Goal: Use online tool/utility: Utilize a website feature to perform a specific function

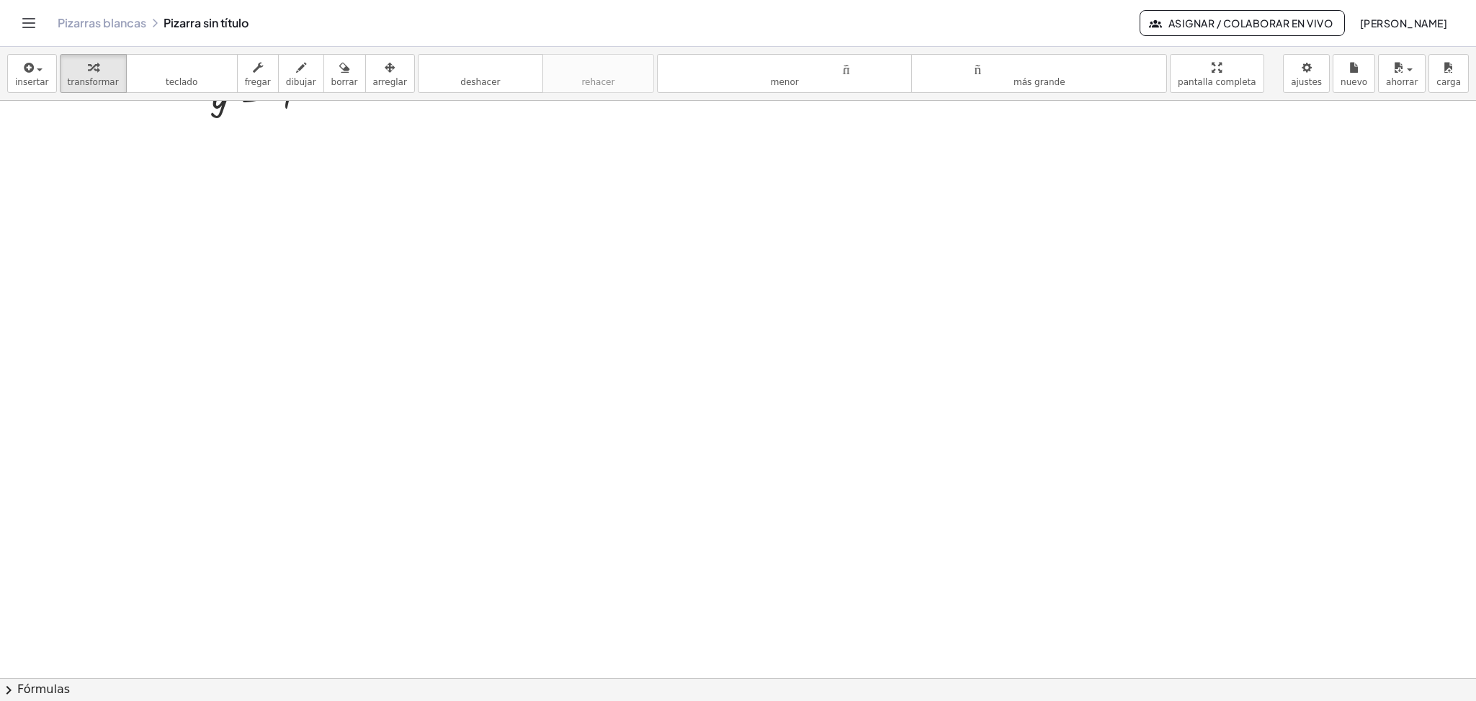
scroll to position [1181, 0]
click at [34, 66] on span "button" at bounding box center [35, 69] width 3 height 10
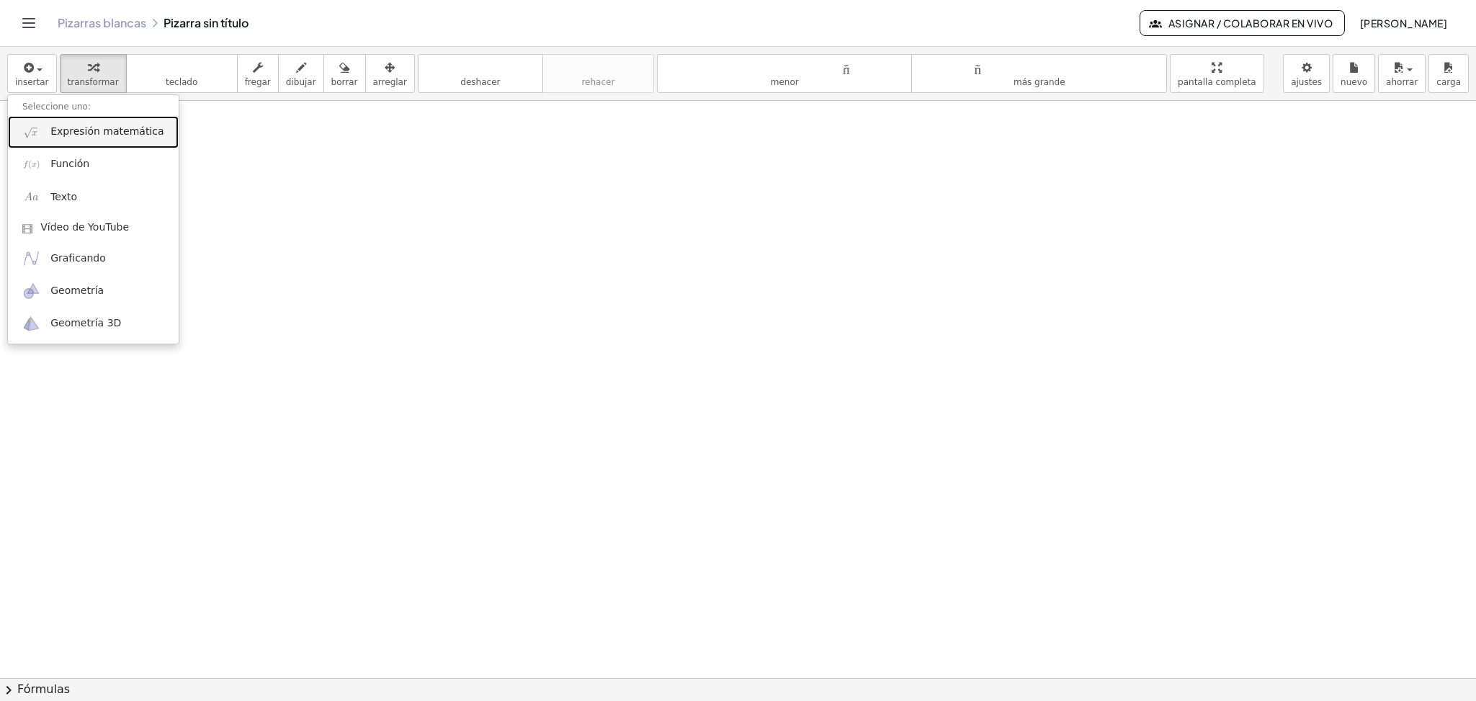
click at [84, 136] on font "Expresión matemática" at bounding box center [106, 131] width 113 height 12
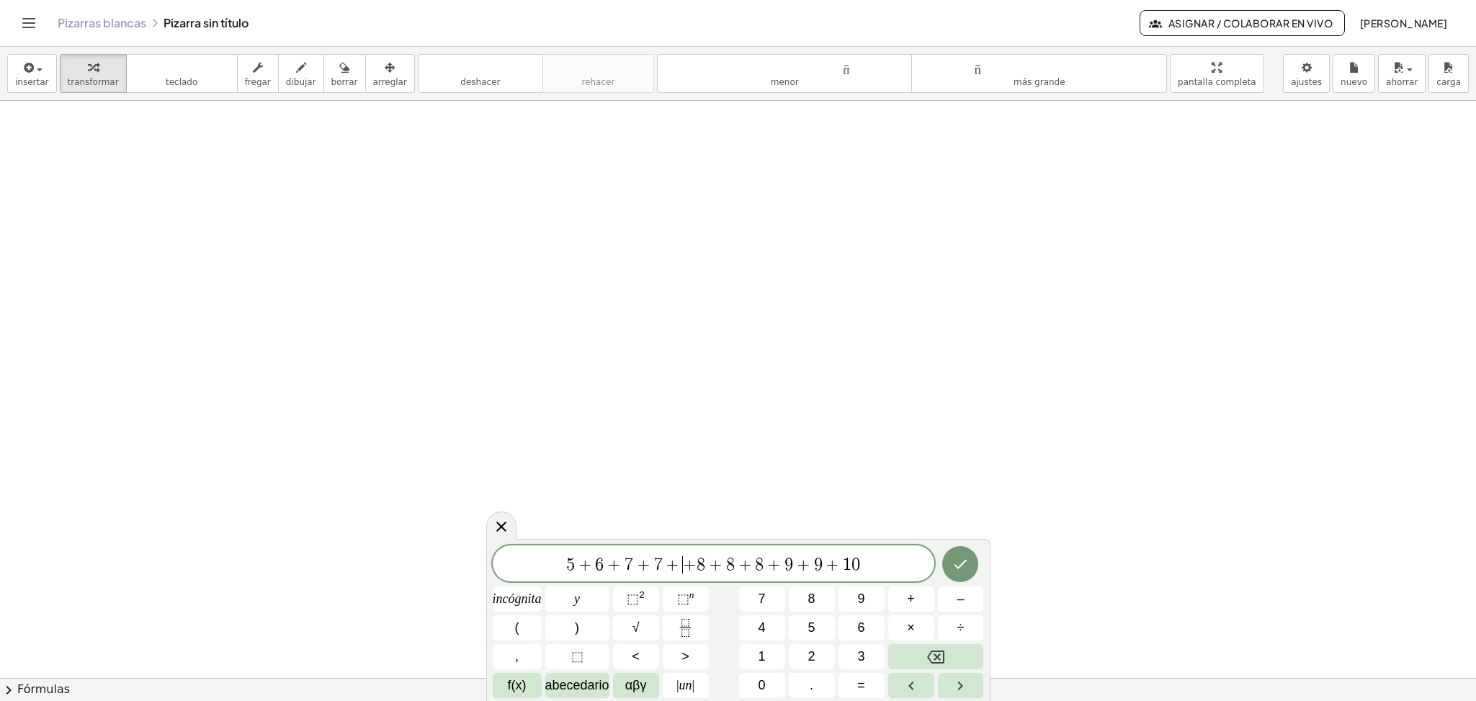
click at [679, 566] on span "+" at bounding box center [673, 564] width 21 height 17
click at [576, 566] on span "5" at bounding box center [577, 564] width 9 height 17
click at [865, 563] on span "( ​ 5 + 6 + 7 + 7 + 8 + 8 + 8 + 9 + 9 + 1 0 )" at bounding box center [714, 563] width 442 height 24
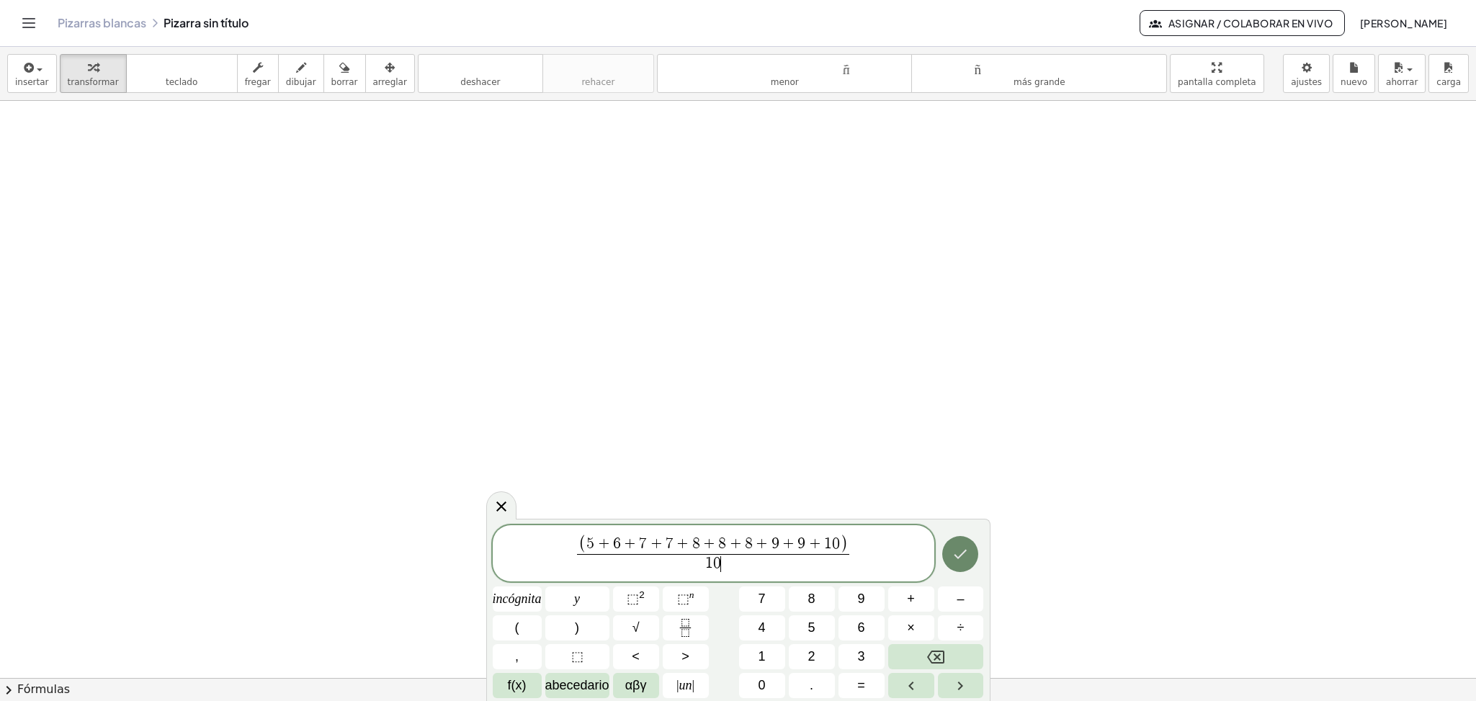
click at [964, 562] on icon "Hecho" at bounding box center [960, 553] width 17 height 17
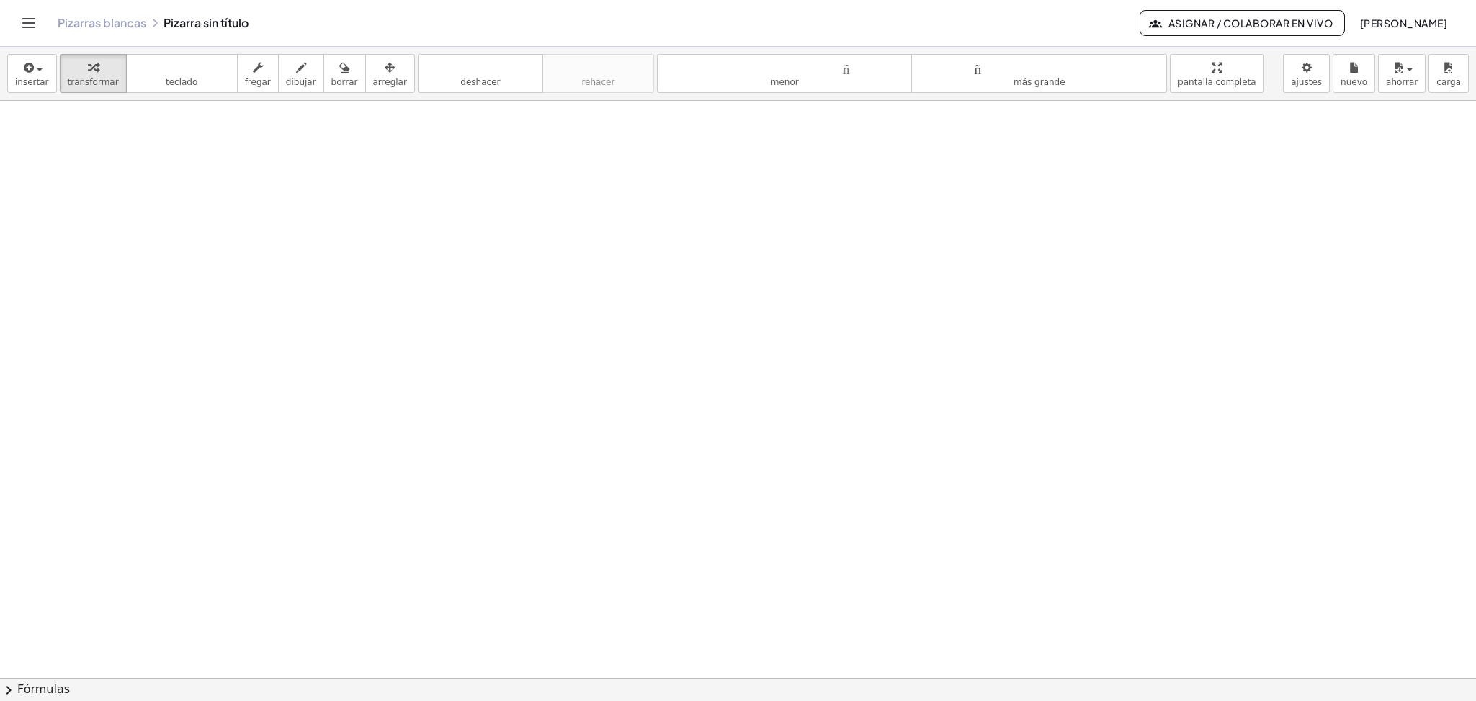
scroll to position [1353, 0]
click at [27, 72] on icon "button" at bounding box center [28, 67] width 13 height 17
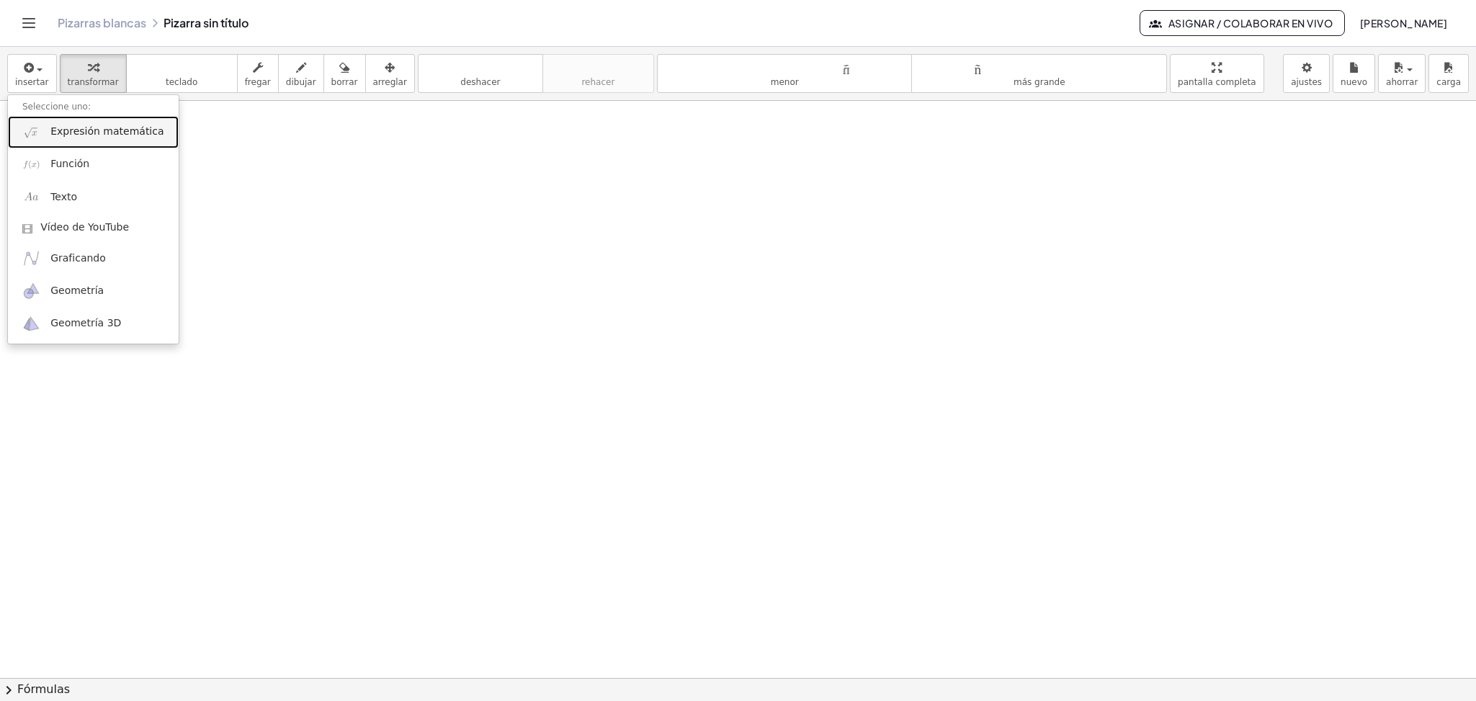
click at [93, 140] on link "Expresión matemática" at bounding box center [93, 132] width 171 height 32
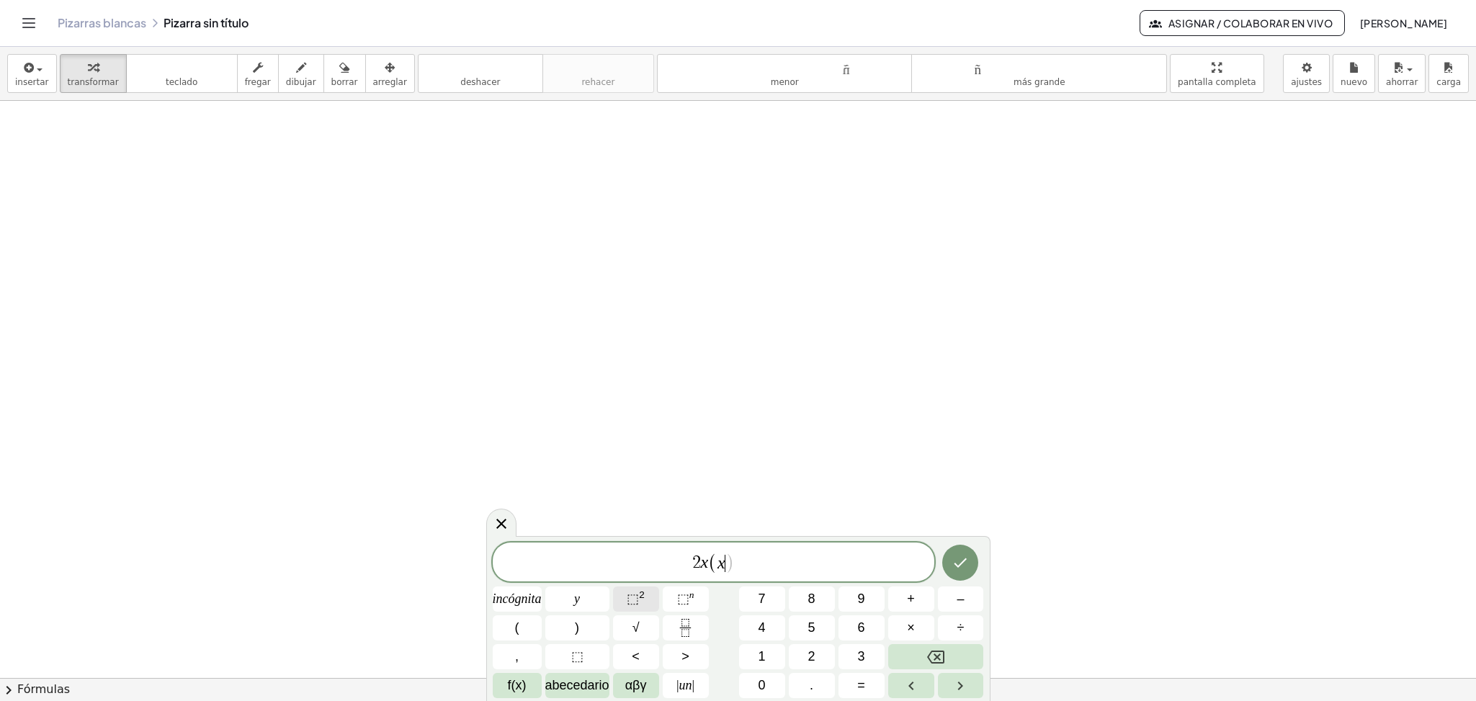
click at [623, 594] on button "⬚ 2" at bounding box center [636, 598] width 46 height 25
click at [962, 558] on icon "Hecho" at bounding box center [960, 559] width 17 height 17
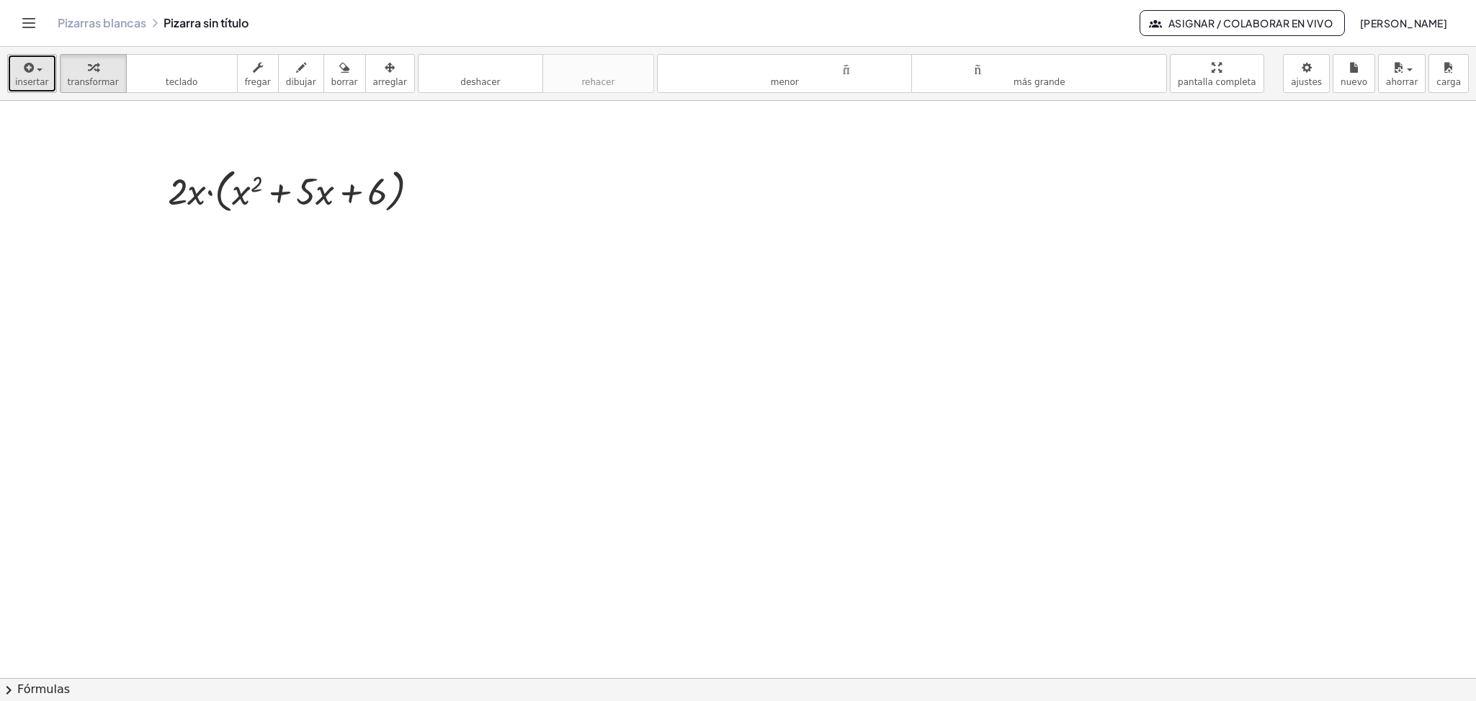
click at [33, 77] on font "insertar" at bounding box center [32, 82] width 34 height 10
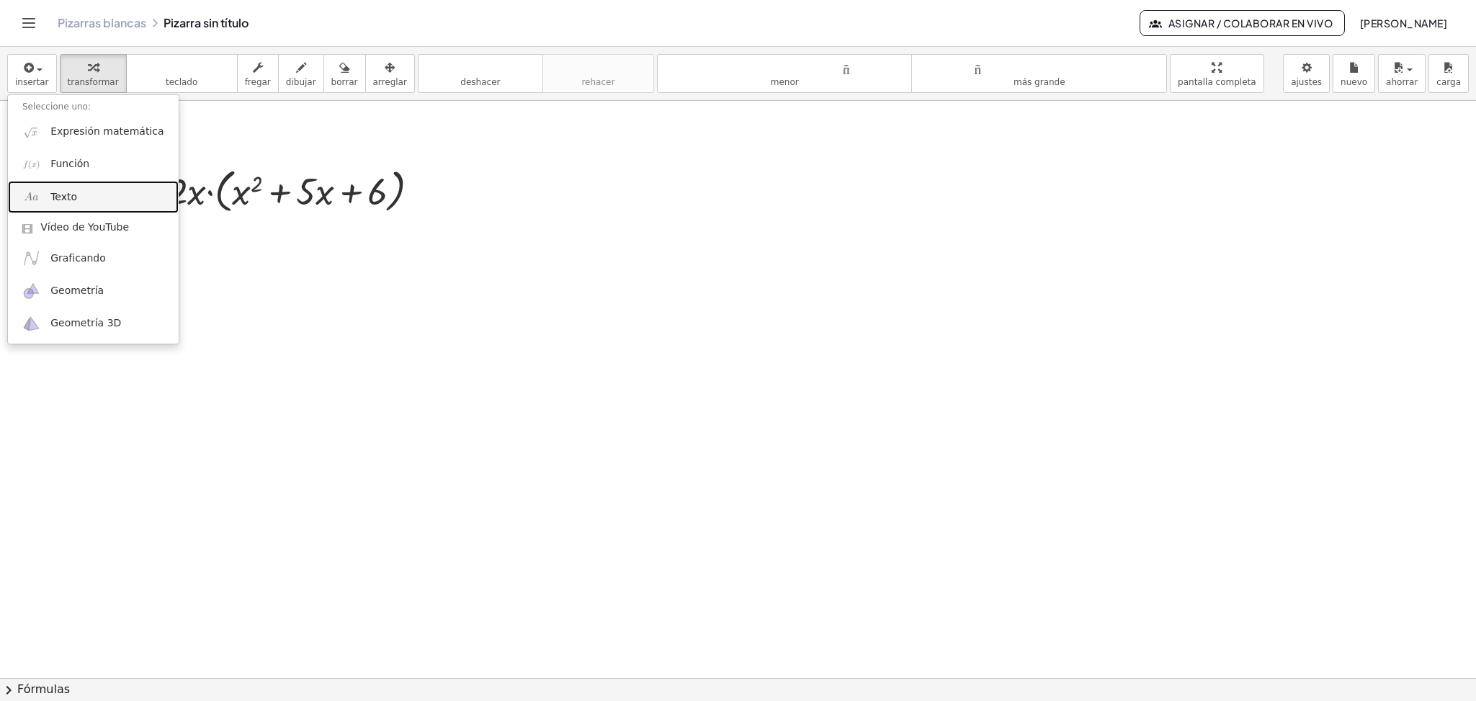
click at [72, 201] on font "Texto" at bounding box center [63, 197] width 27 height 12
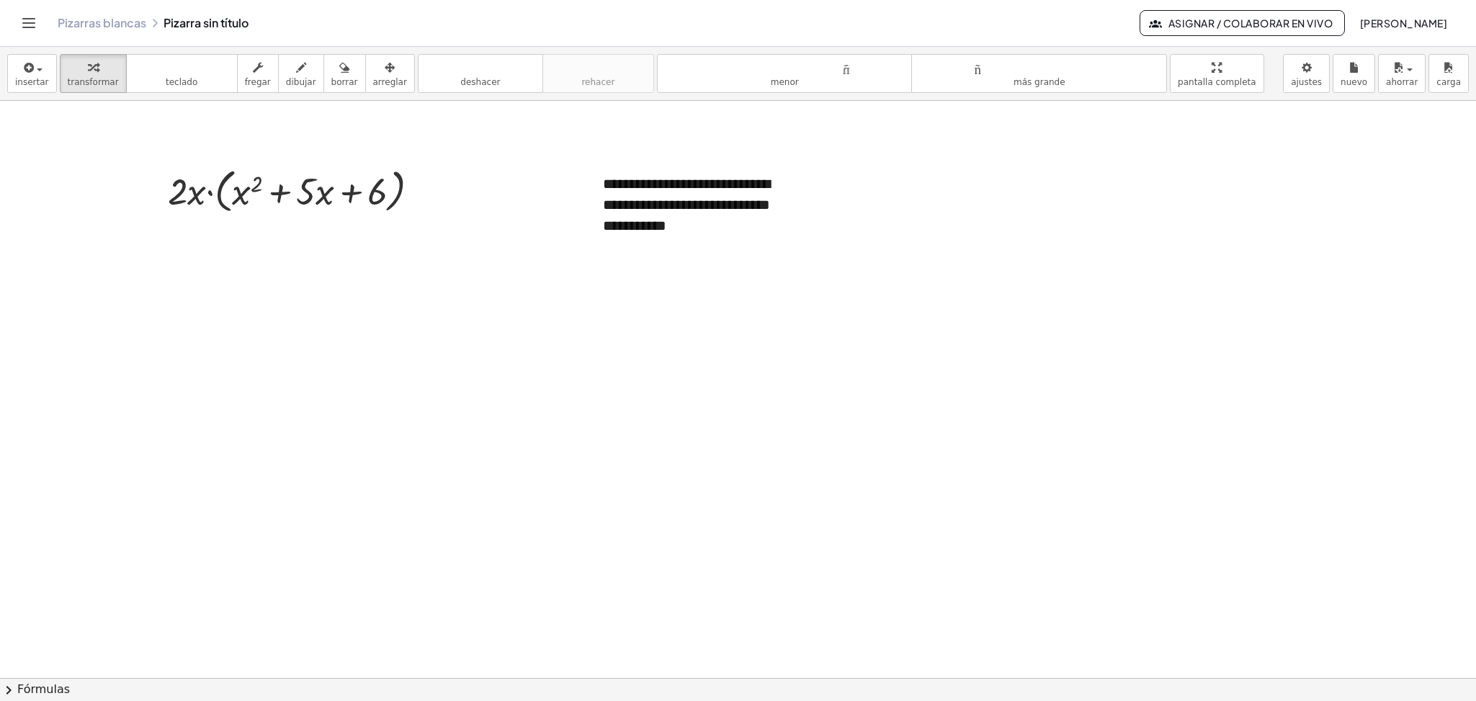
click at [382, 86] on font "arreglar" at bounding box center [390, 82] width 34 height 10
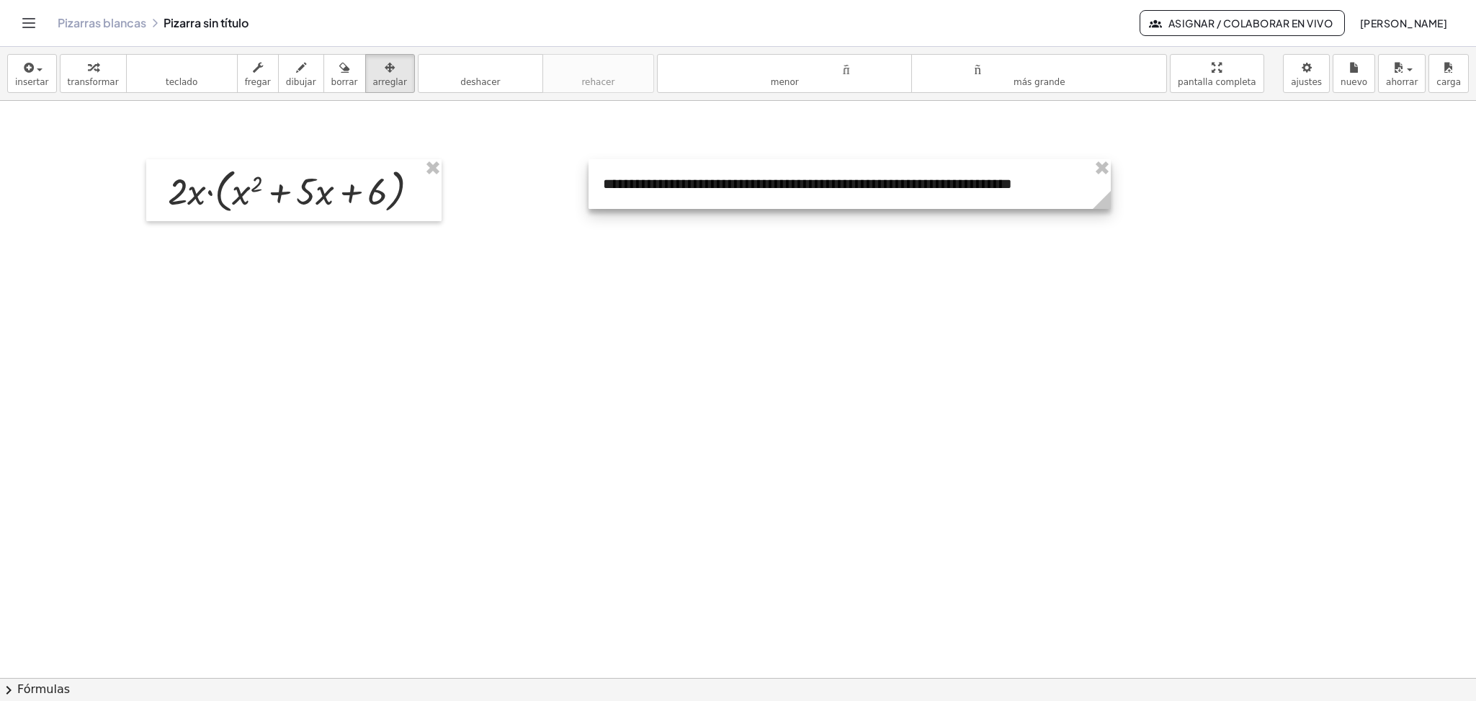
drag, startPoint x: 800, startPoint y: 249, endPoint x: 1106, endPoint y: 201, distance: 309.9
click at [1106, 201] on icon at bounding box center [1102, 200] width 18 height 18
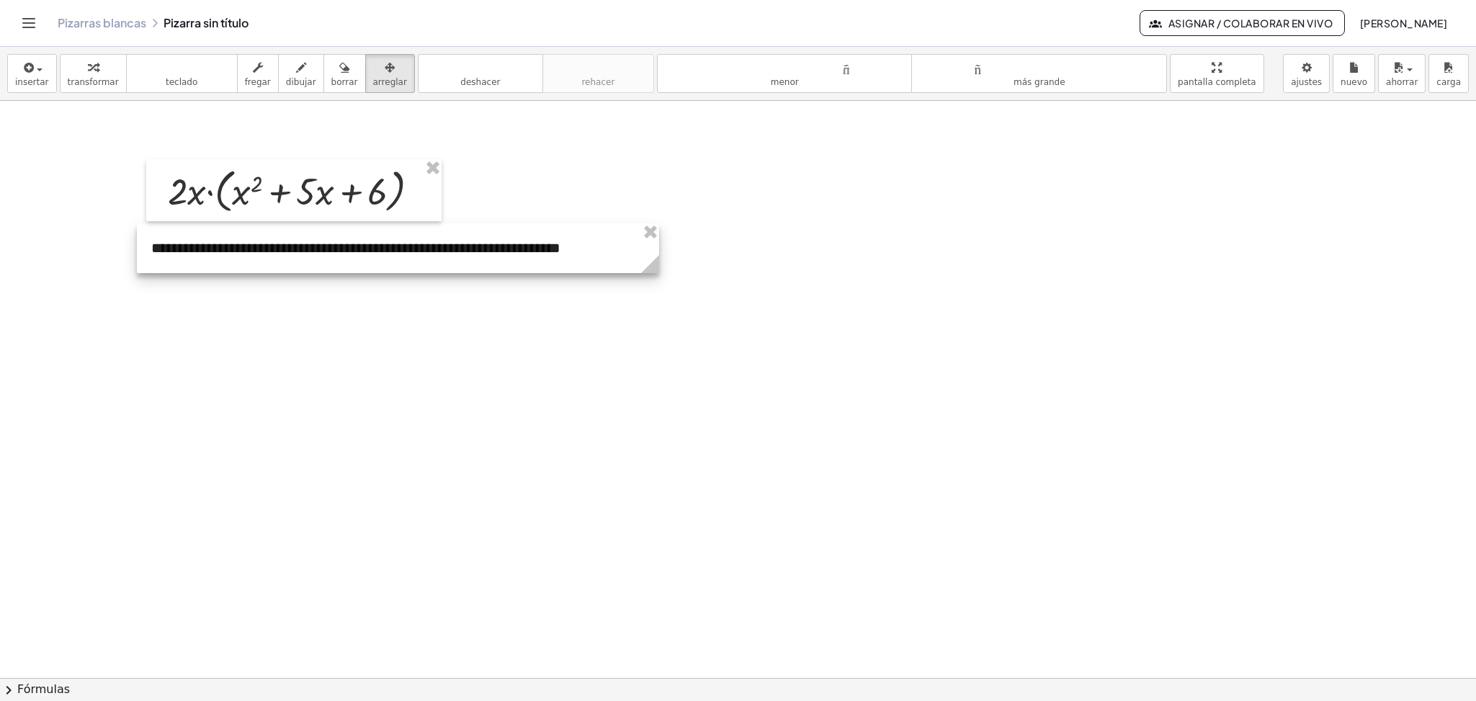
drag, startPoint x: 925, startPoint y: 184, endPoint x: 473, endPoint y: 249, distance: 456.3
click at [473, 249] on div at bounding box center [398, 248] width 522 height 50
click at [192, 87] on button "teclado teclado" at bounding box center [182, 73] width 112 height 39
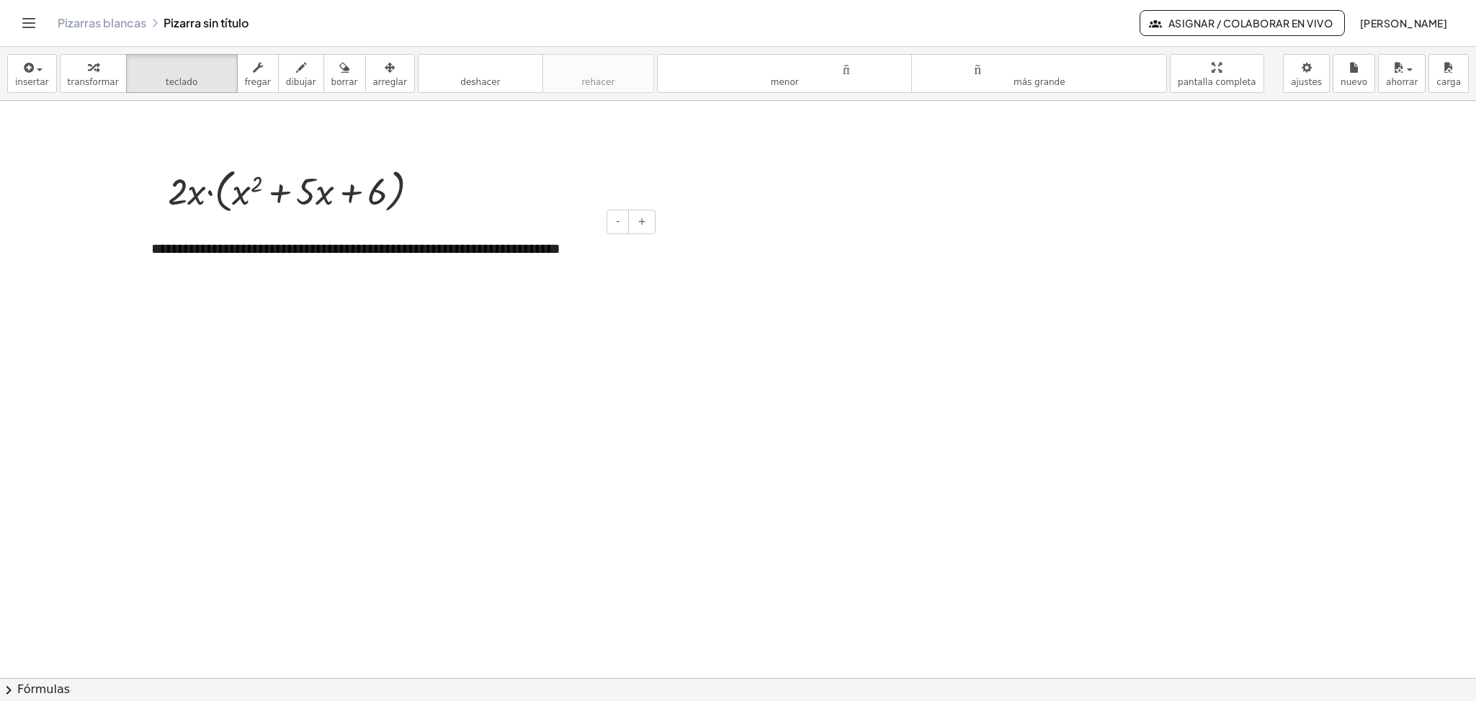
click at [560, 256] on font "**********" at bounding box center [355, 248] width 409 height 14
click at [610, 259] on div "**********" at bounding box center [398, 249] width 522 height 50
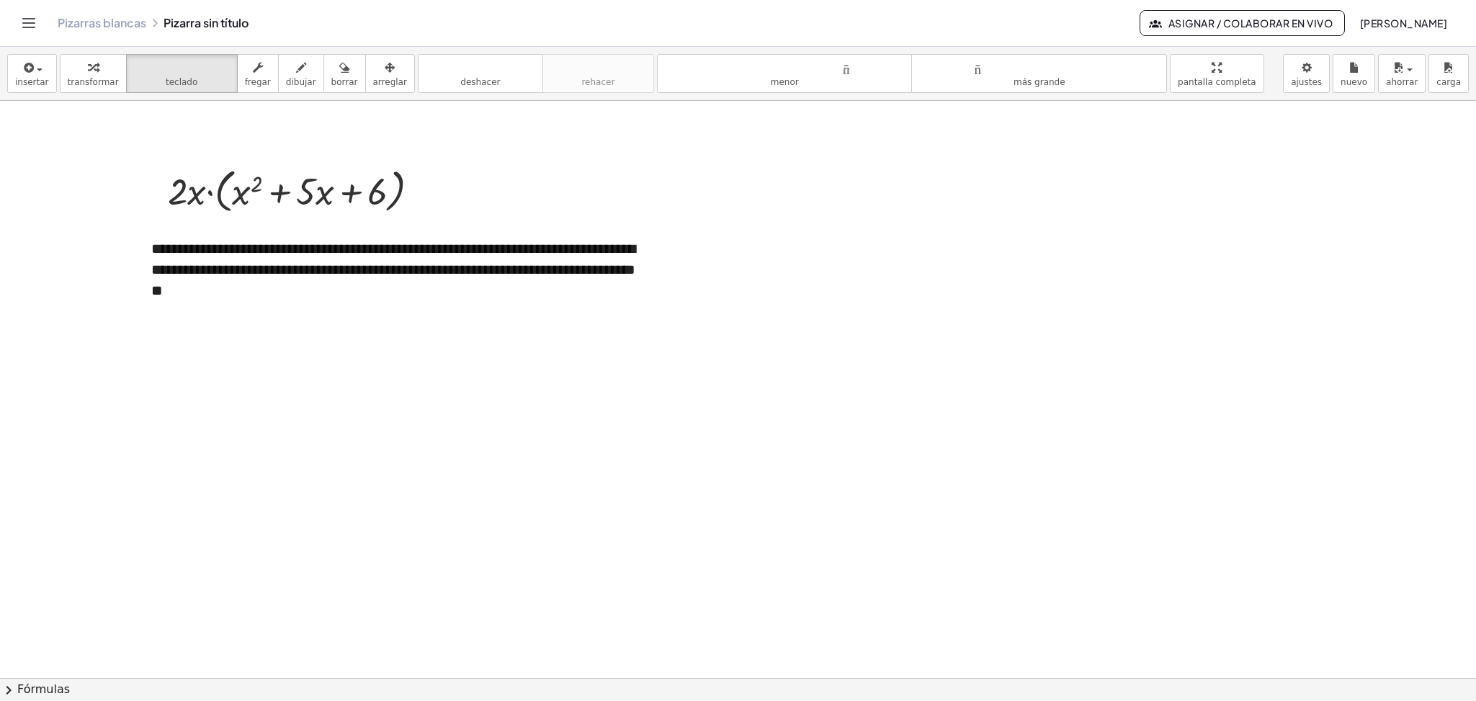
click at [238, 295] on font "**********" at bounding box center [393, 268] width 484 height 55
click at [484, 274] on font "**********" at bounding box center [393, 268] width 484 height 55
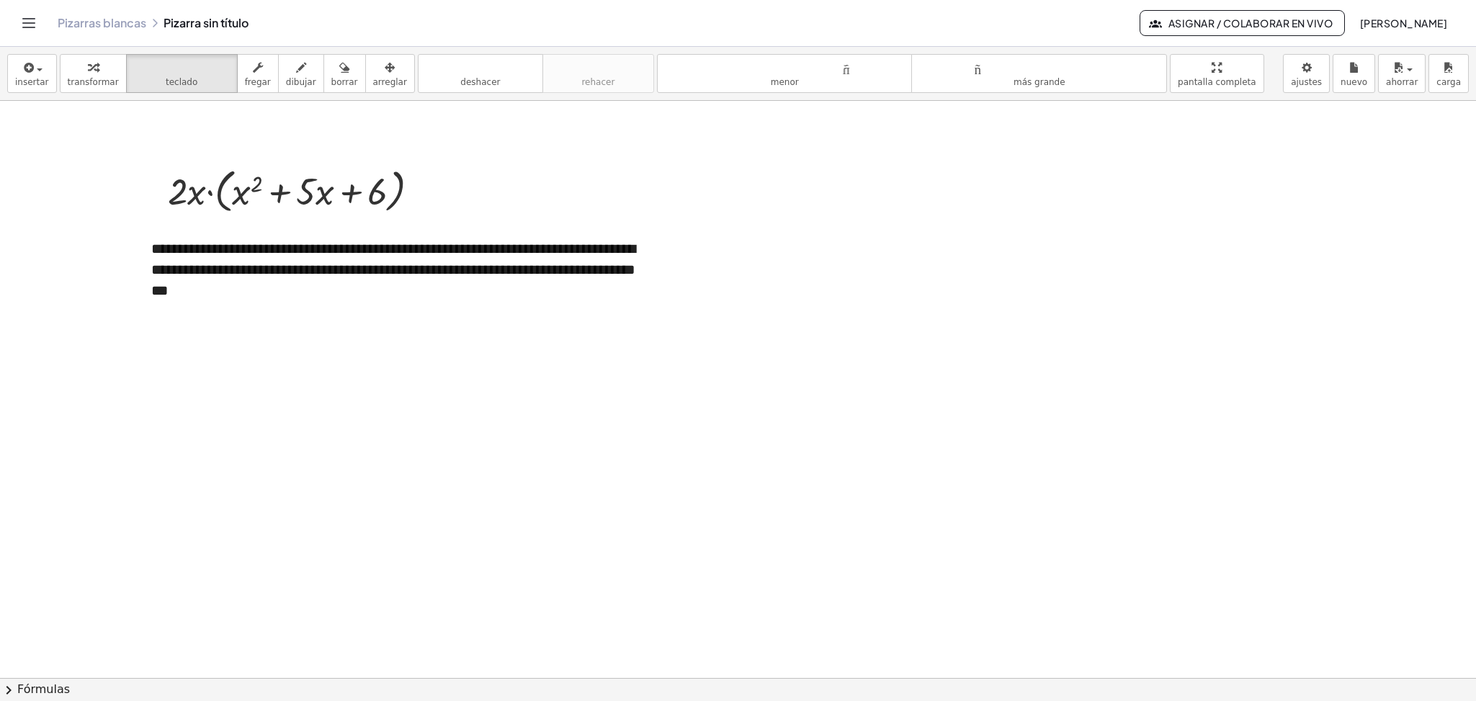
click at [32, 89] on button "insertar" at bounding box center [32, 73] width 50 height 39
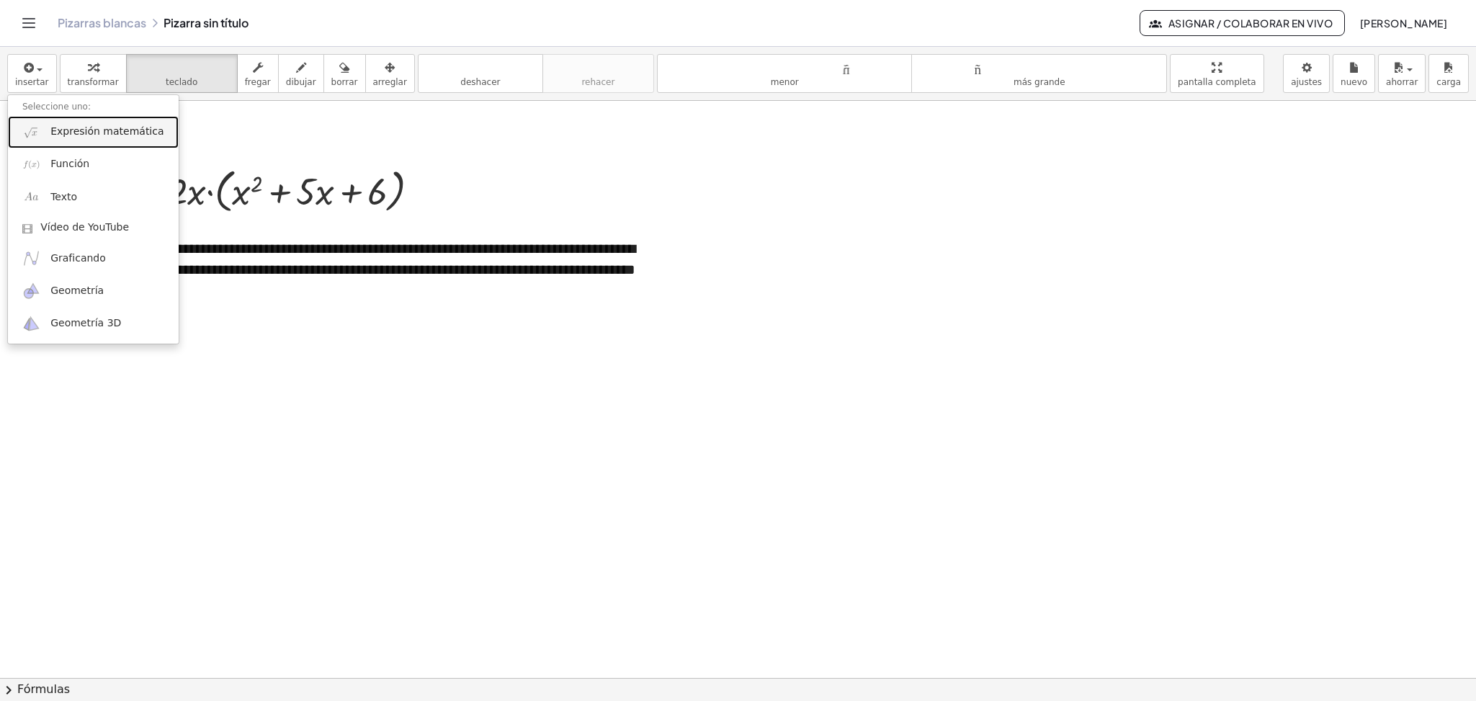
click at [43, 130] on link "Expresión matemática" at bounding box center [93, 132] width 171 height 32
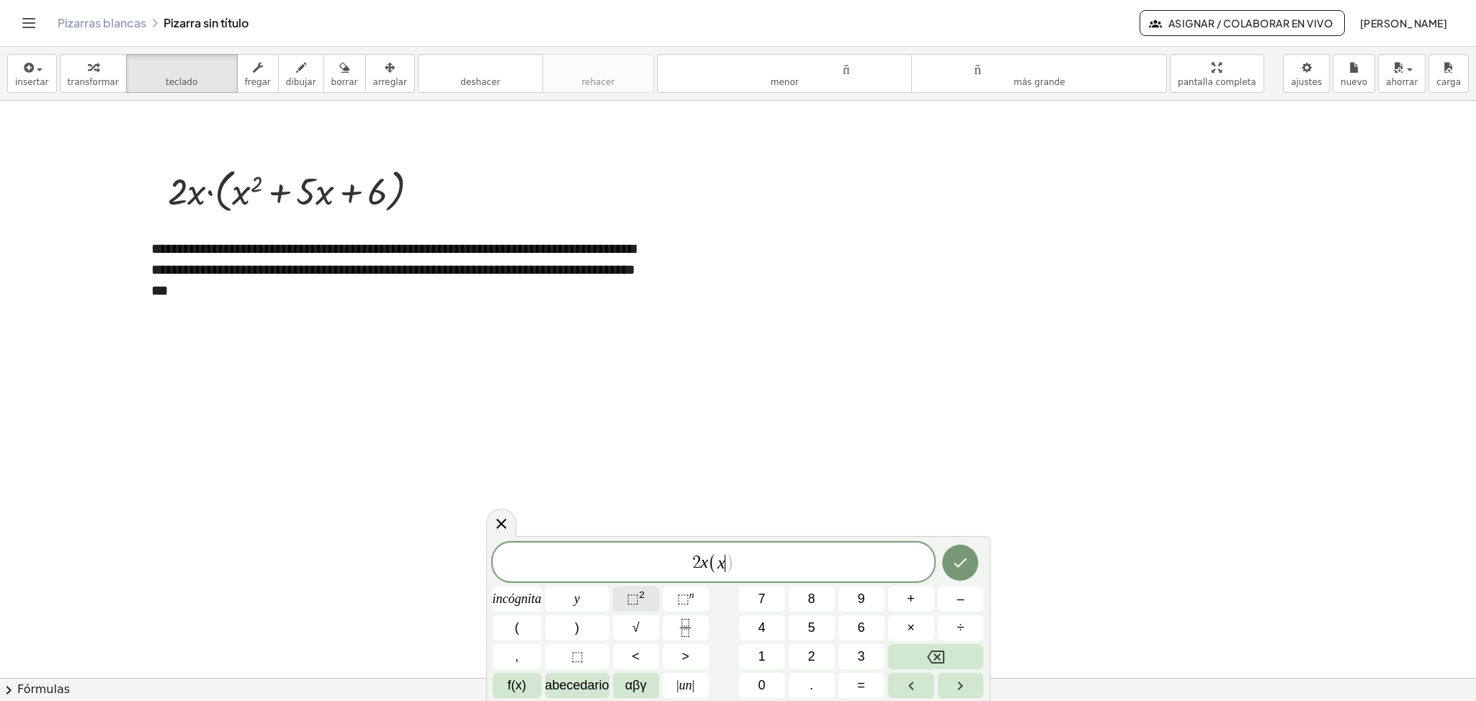
click at [627, 601] on font "⬚" at bounding box center [633, 598] width 12 height 14
click at [962, 558] on icon "Hecho" at bounding box center [960, 559] width 13 height 9
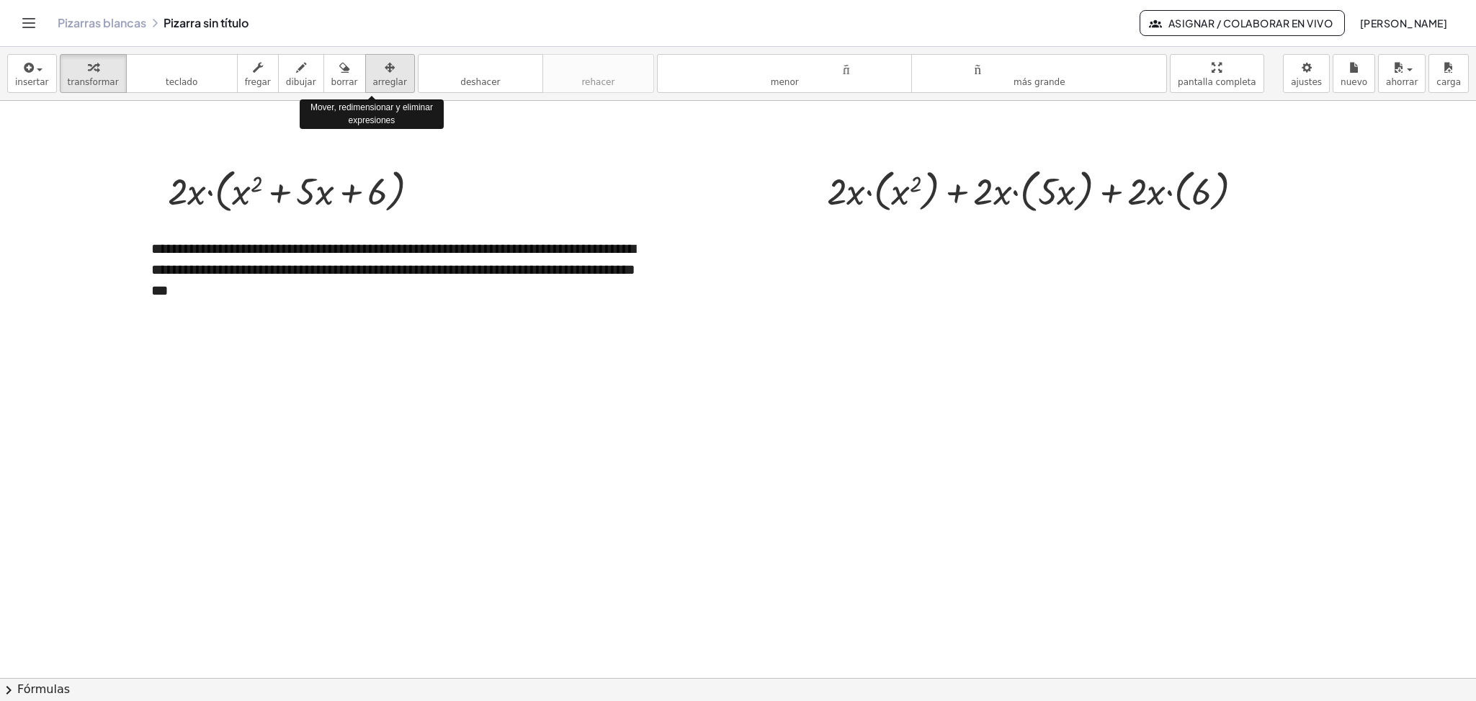
click at [373, 78] on font "arreglar" at bounding box center [390, 82] width 34 height 10
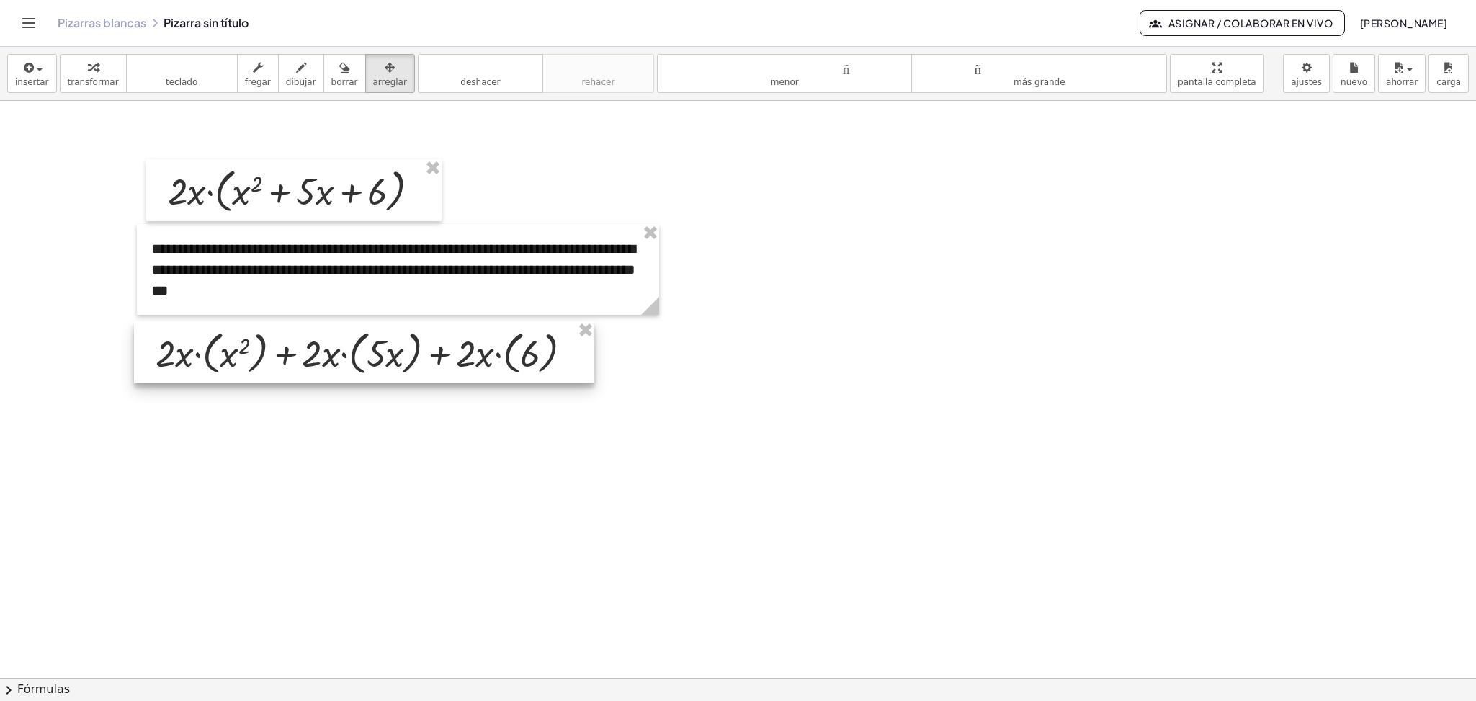
drag, startPoint x: 985, startPoint y: 194, endPoint x: 313, endPoint y: 359, distance: 691.8
click at [313, 359] on div at bounding box center [364, 352] width 460 height 62
click at [166, 79] on font "teclado" at bounding box center [182, 82] width 32 height 10
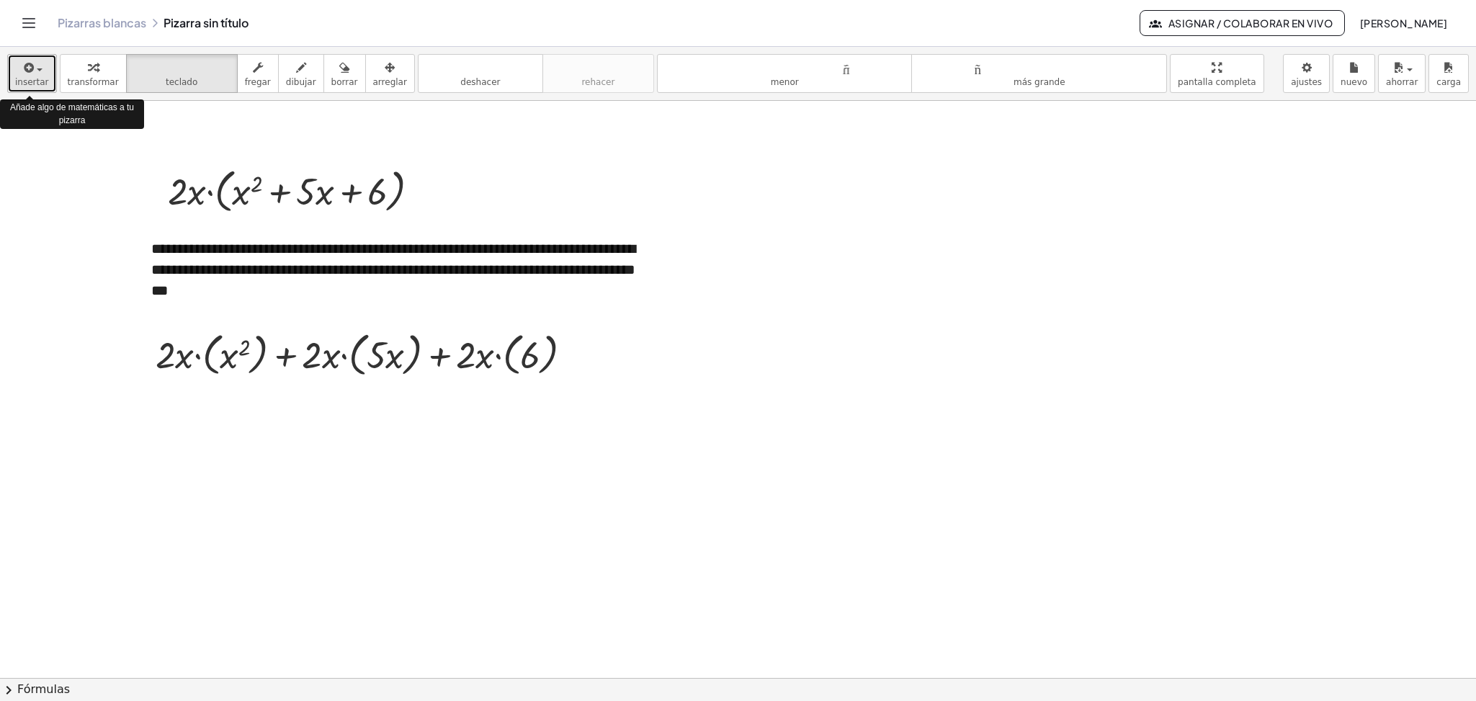
click at [30, 85] on font "insertar" at bounding box center [32, 82] width 34 height 10
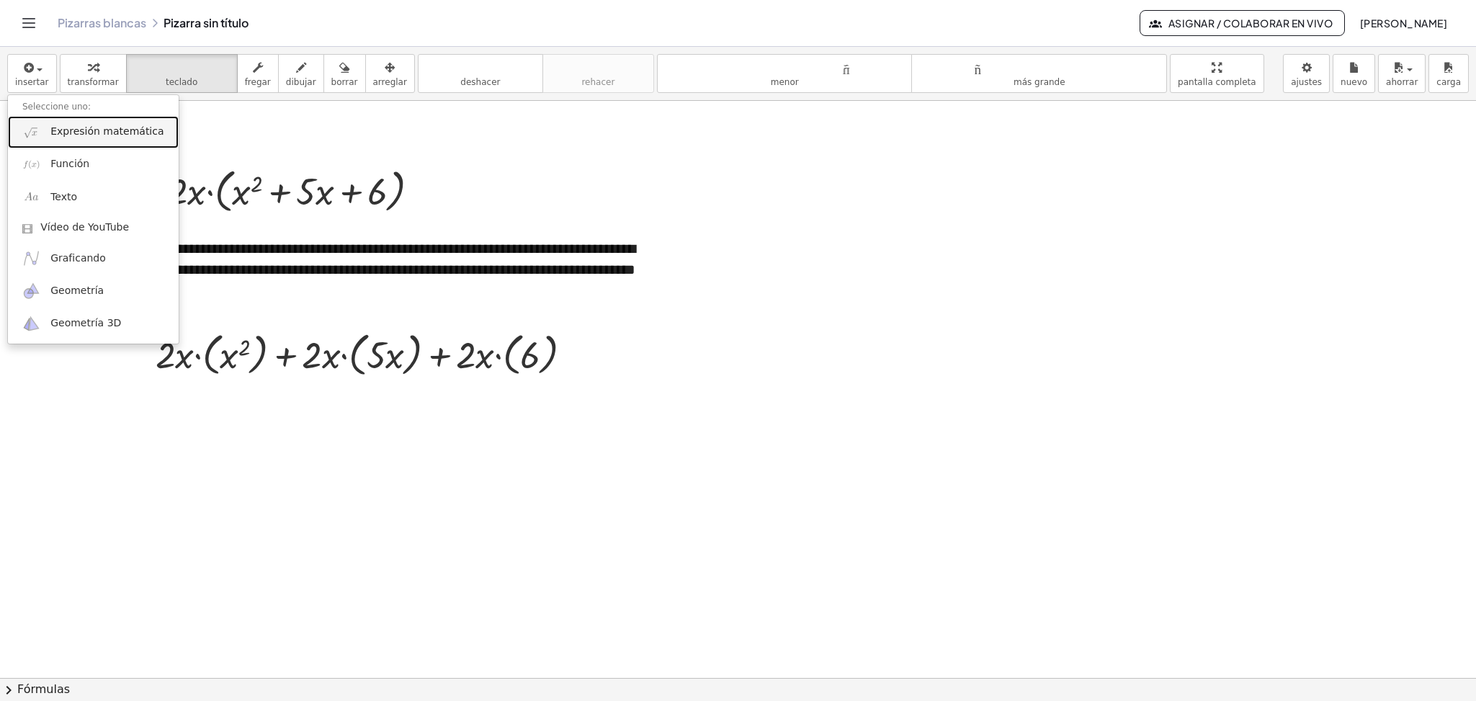
click at [66, 130] on font "Expresión matemática" at bounding box center [106, 131] width 113 height 12
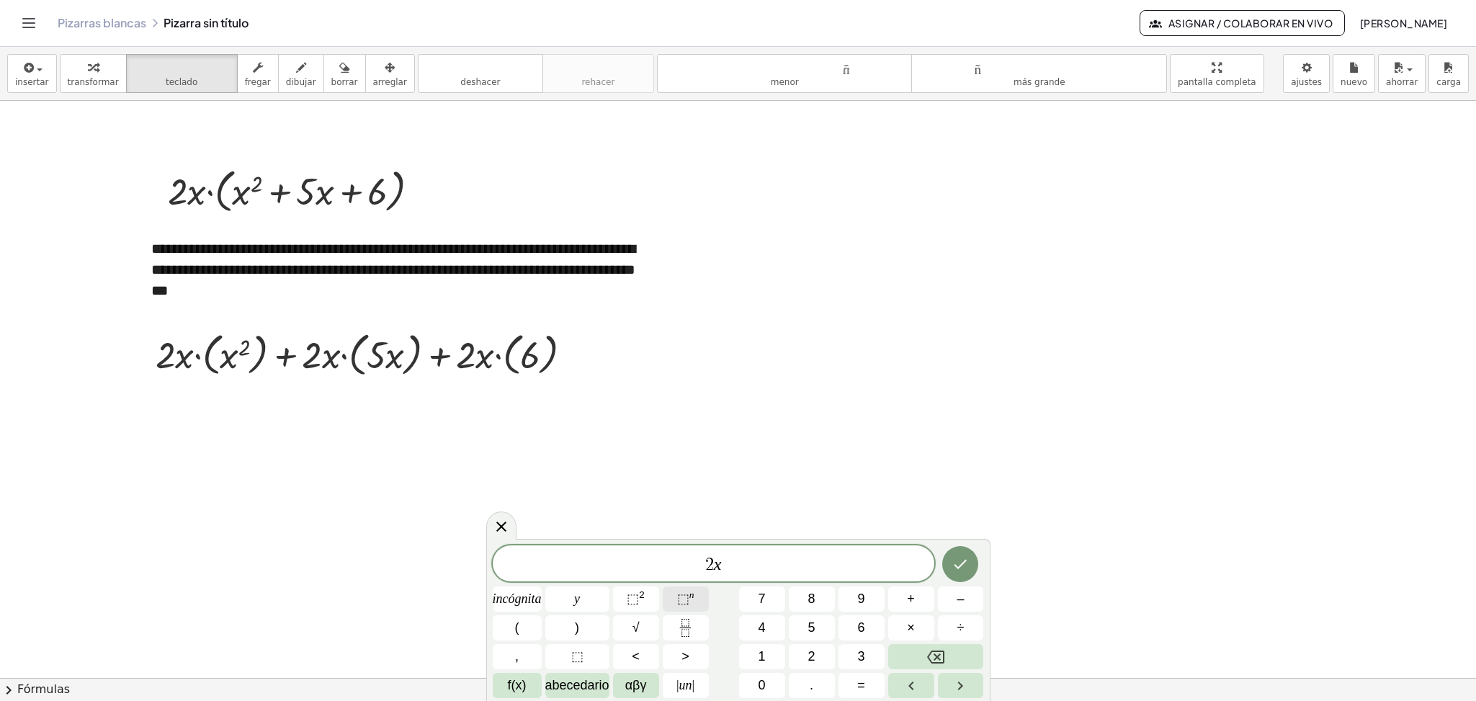
click at [684, 599] on font "⬚" at bounding box center [683, 598] width 12 height 14
click at [741, 563] on span "2 x 3 ​" at bounding box center [714, 562] width 442 height 26
click at [636, 605] on font "⬚" at bounding box center [633, 598] width 12 height 14
click at [955, 565] on icon "Hecho" at bounding box center [960, 560] width 17 height 17
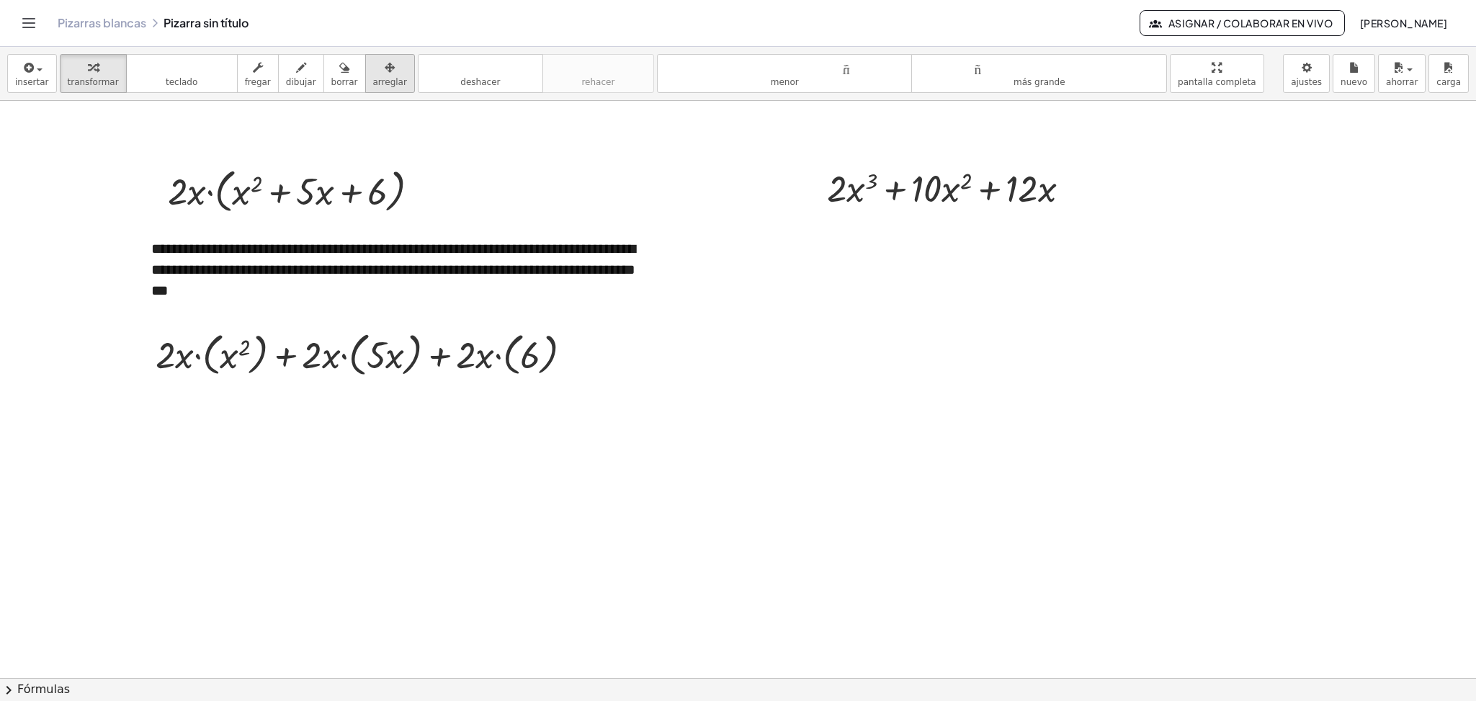
click at [385, 71] on icon "button" at bounding box center [390, 67] width 10 height 17
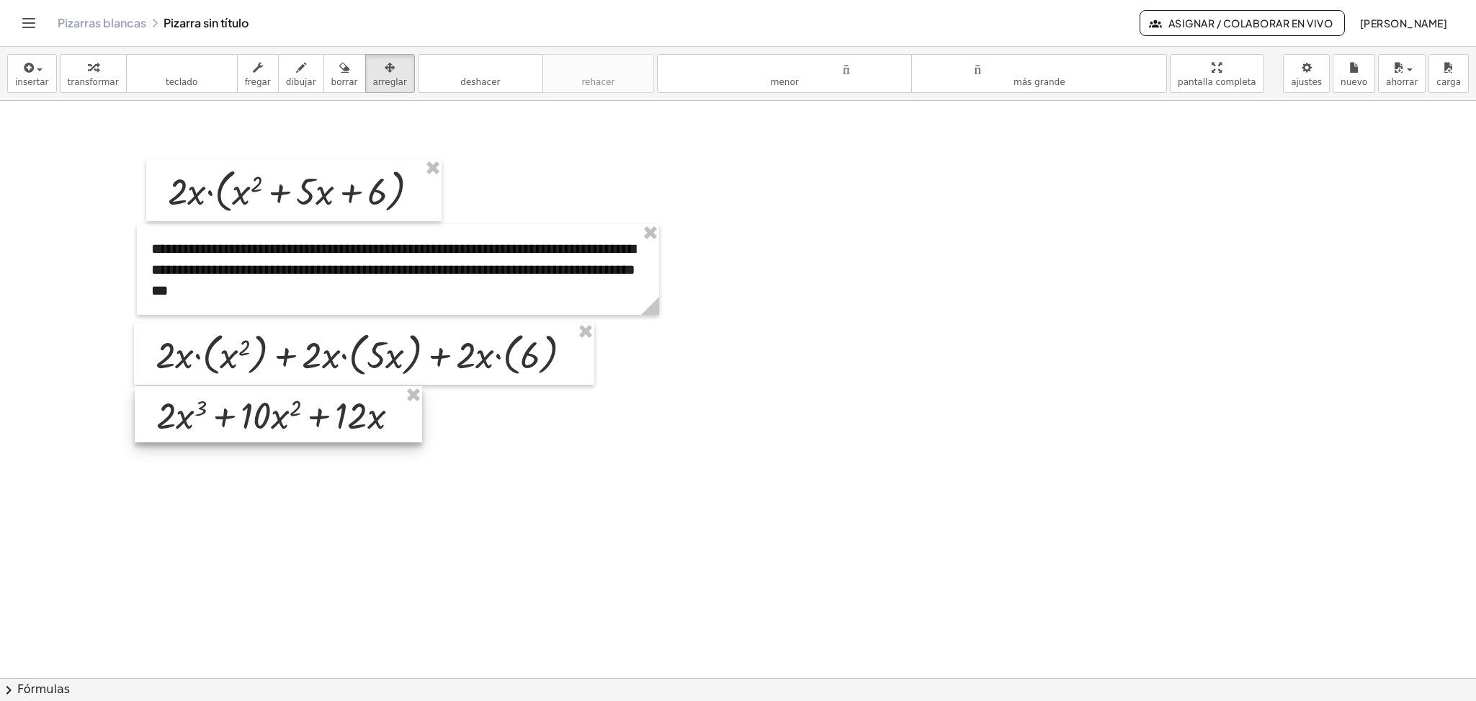
drag, startPoint x: 979, startPoint y: 189, endPoint x: 309, endPoint y: 416, distance: 707.3
click at [309, 416] on div at bounding box center [278, 414] width 287 height 56
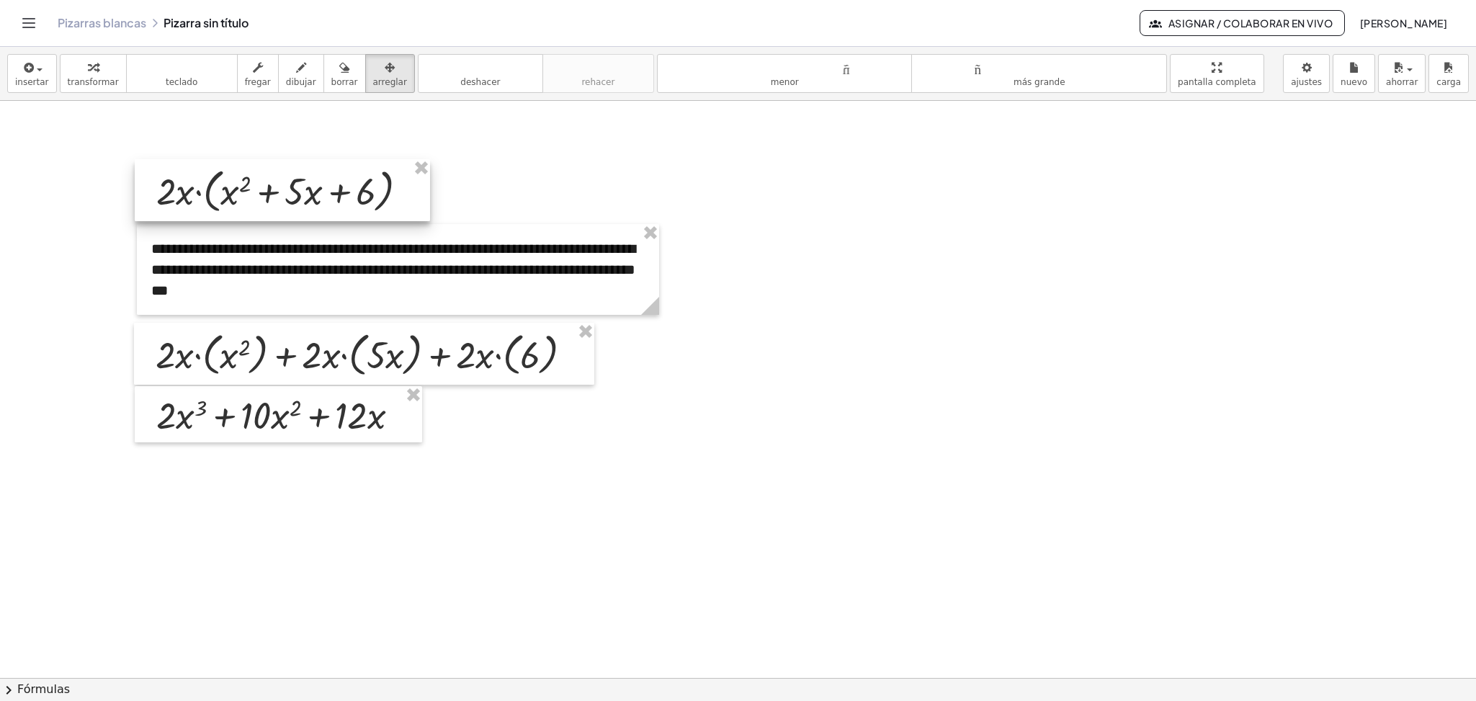
drag, startPoint x: 171, startPoint y: 186, endPoint x: 160, endPoint y: 186, distance: 11.5
click at [160, 186] on div at bounding box center [282, 190] width 295 height 62
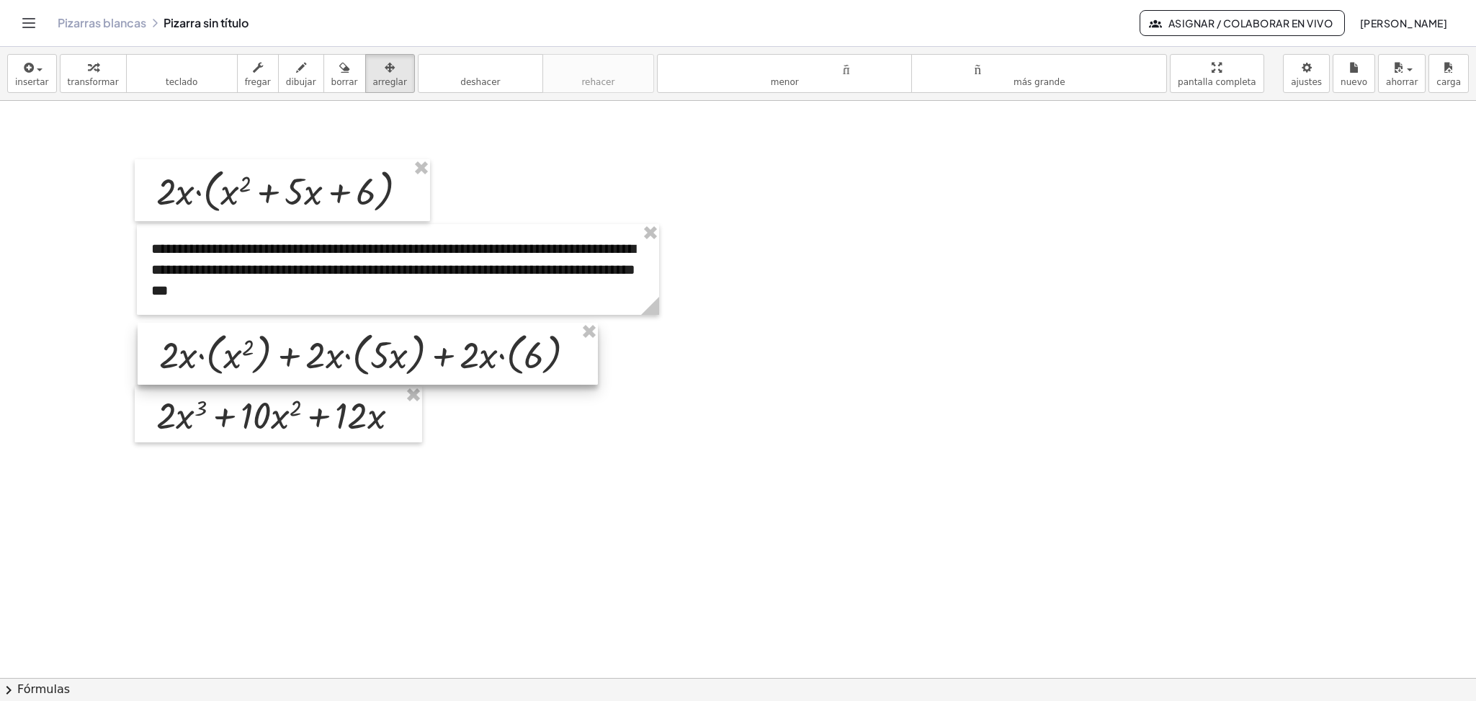
click at [169, 355] on div at bounding box center [368, 354] width 460 height 62
click at [171, 405] on div at bounding box center [281, 413] width 287 height 56
click at [187, 79] on button "teclado teclado" at bounding box center [182, 73] width 112 height 39
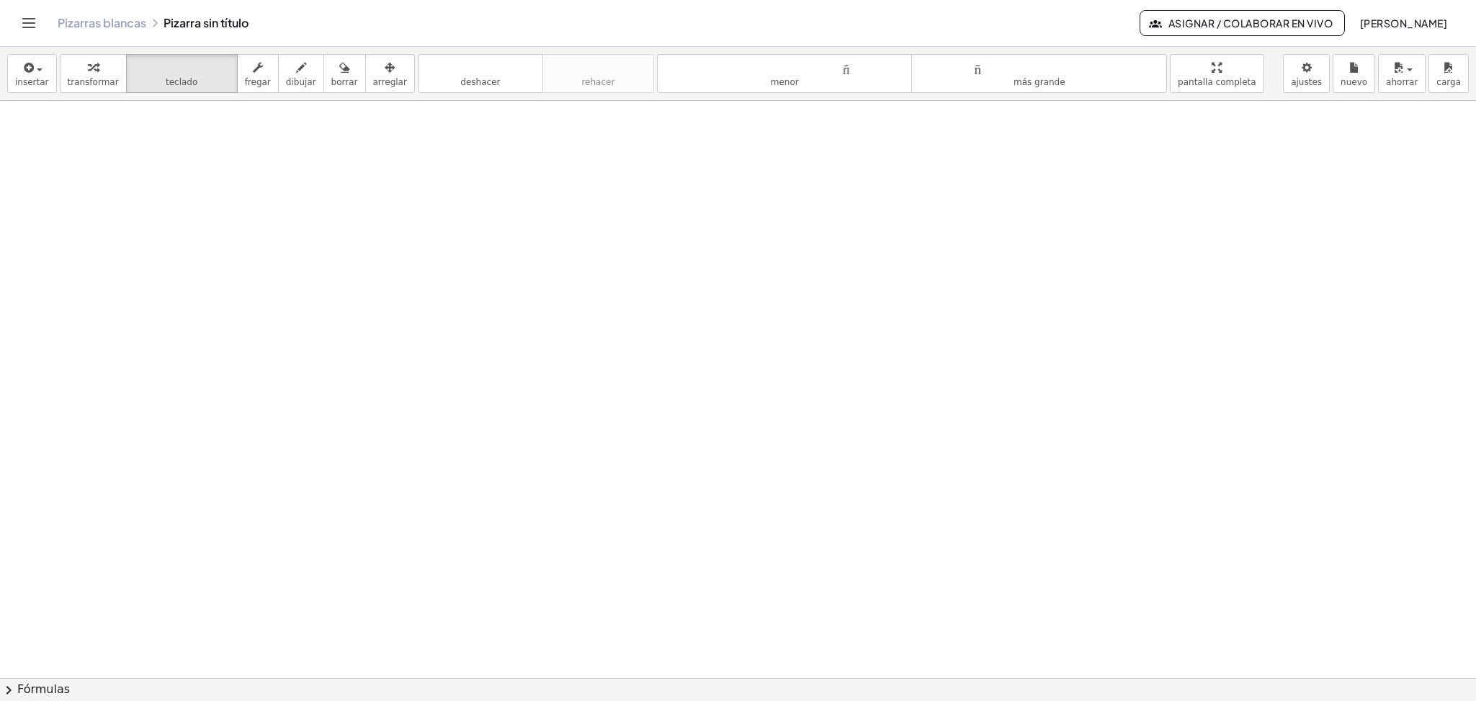
scroll to position [1727, 0]
click at [26, 58] on div "button" at bounding box center [32, 66] width 34 height 17
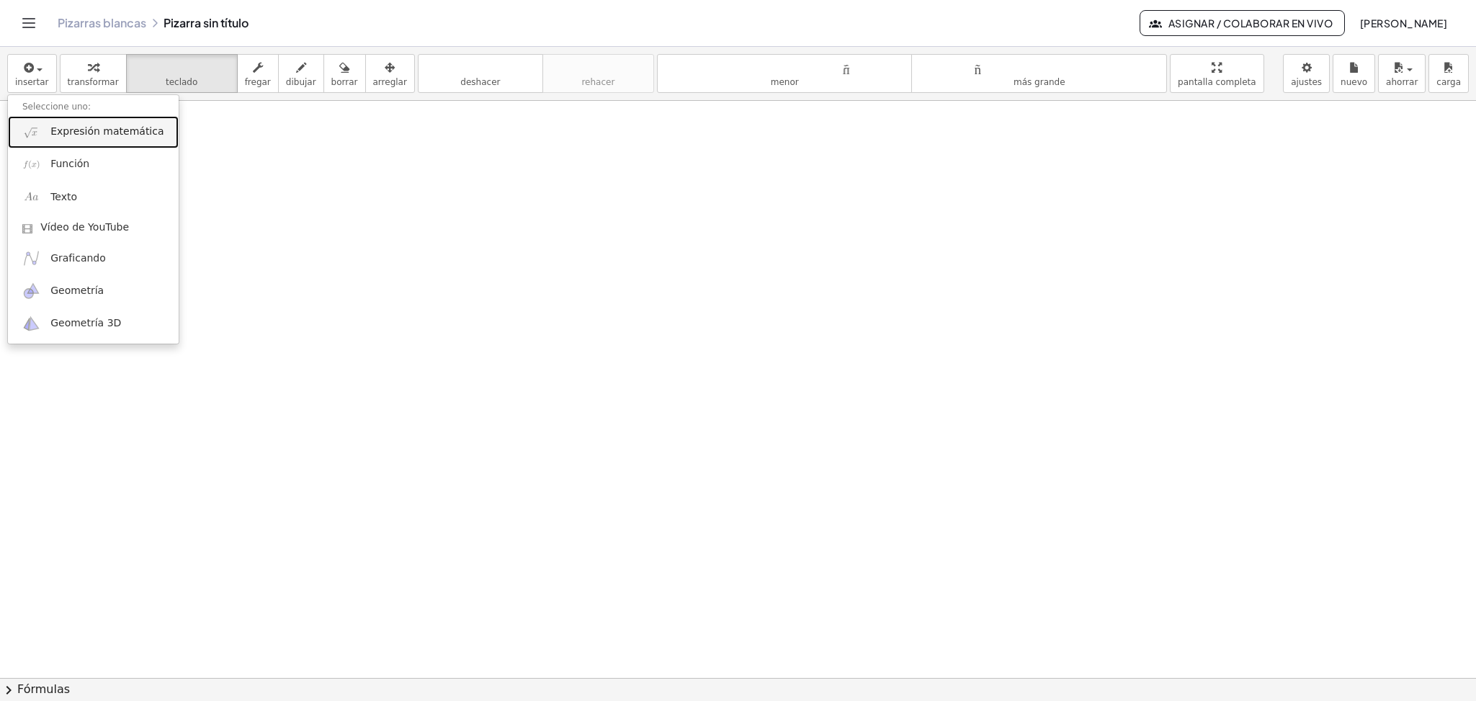
click at [76, 130] on font "Expresión matemática" at bounding box center [106, 131] width 113 height 12
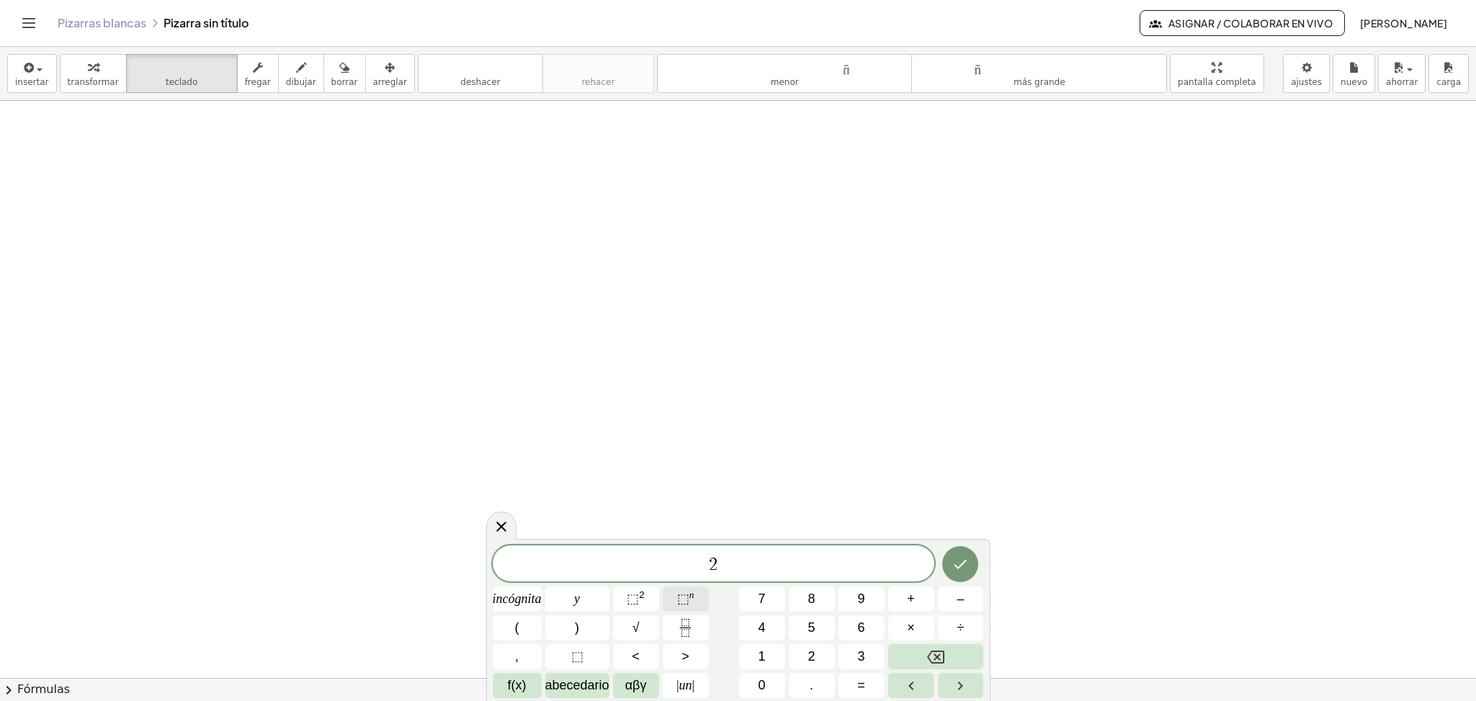
click at [681, 595] on font "⬚" at bounding box center [683, 598] width 12 height 14
click at [761, 625] on font "4" at bounding box center [761, 627] width 7 height 14
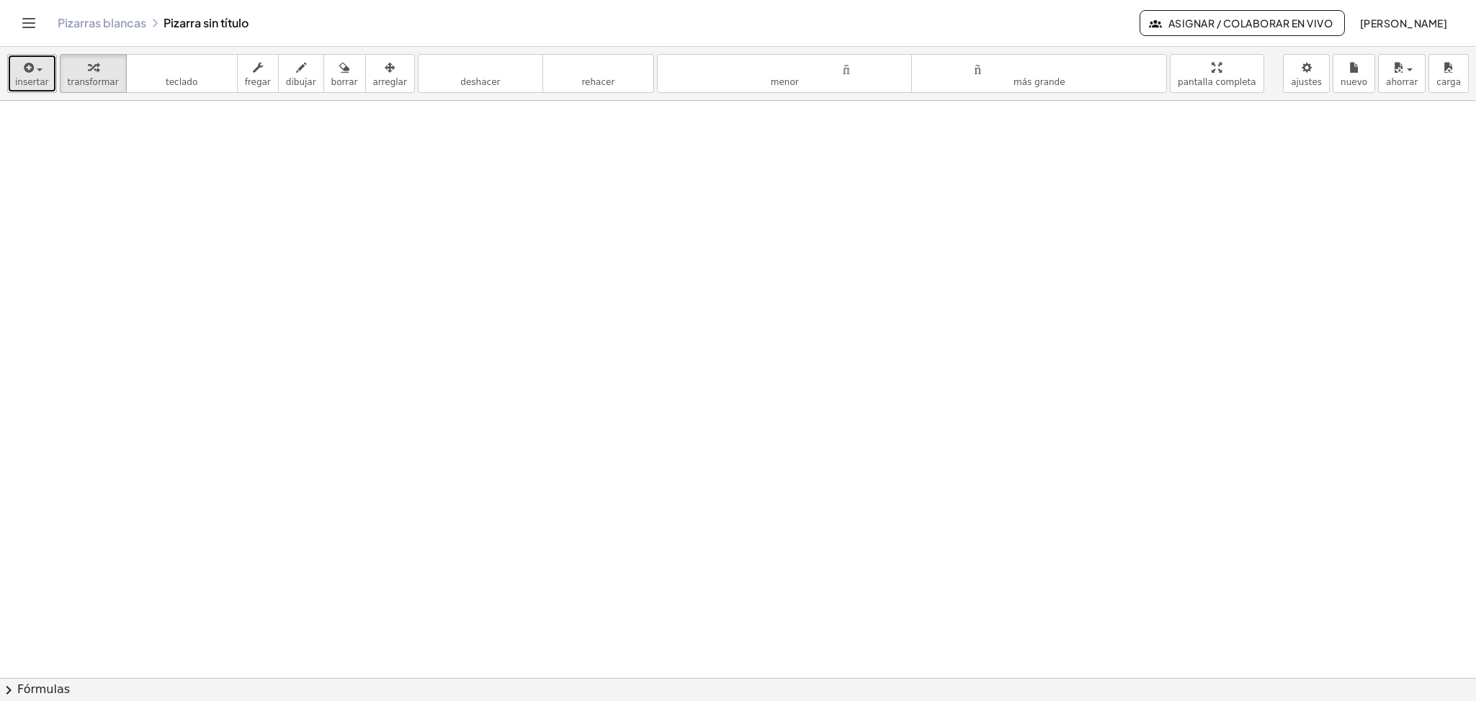
click at [18, 71] on div "button" at bounding box center [32, 66] width 34 height 17
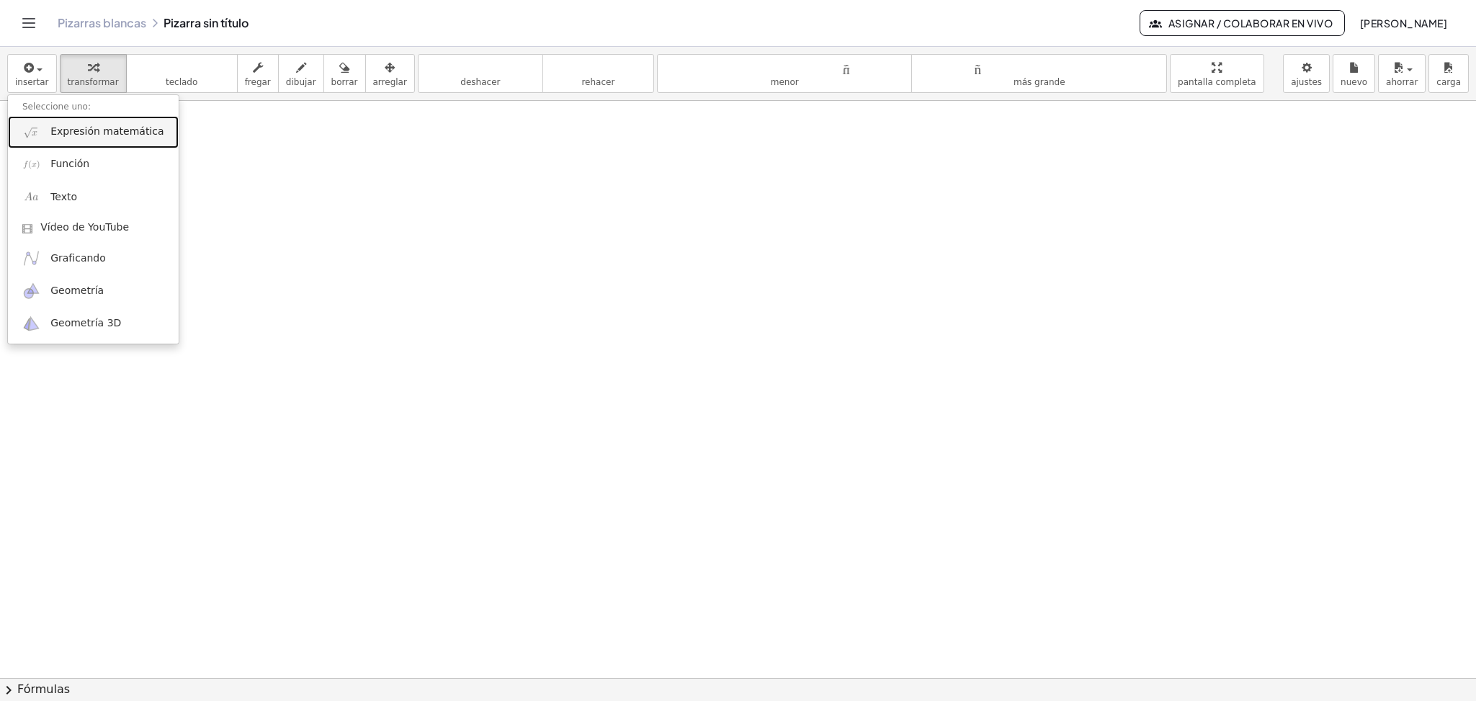
click at [91, 137] on font "Expresión matemática" at bounding box center [106, 131] width 113 height 12
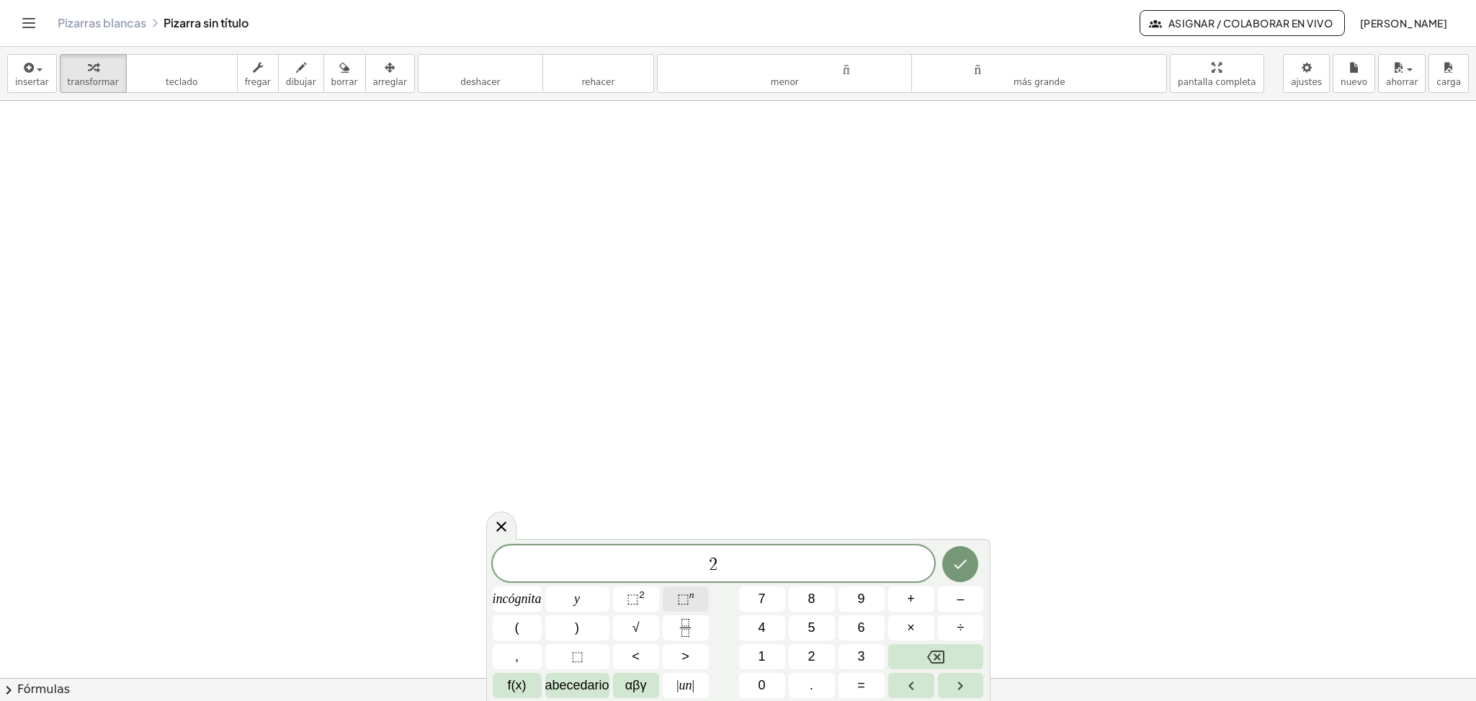
click at [694, 604] on span "⬚ n" at bounding box center [685, 598] width 17 height 19
click at [735, 563] on span "2 4 ​" at bounding box center [714, 562] width 442 height 26
click at [638, 597] on font "⬚" at bounding box center [633, 598] width 12 height 14
click at [728, 556] on span "2 ​" at bounding box center [726, 558] width 8 height 16
click at [768, 568] on span "2 4 + 3 3 ​ +" at bounding box center [714, 562] width 442 height 26
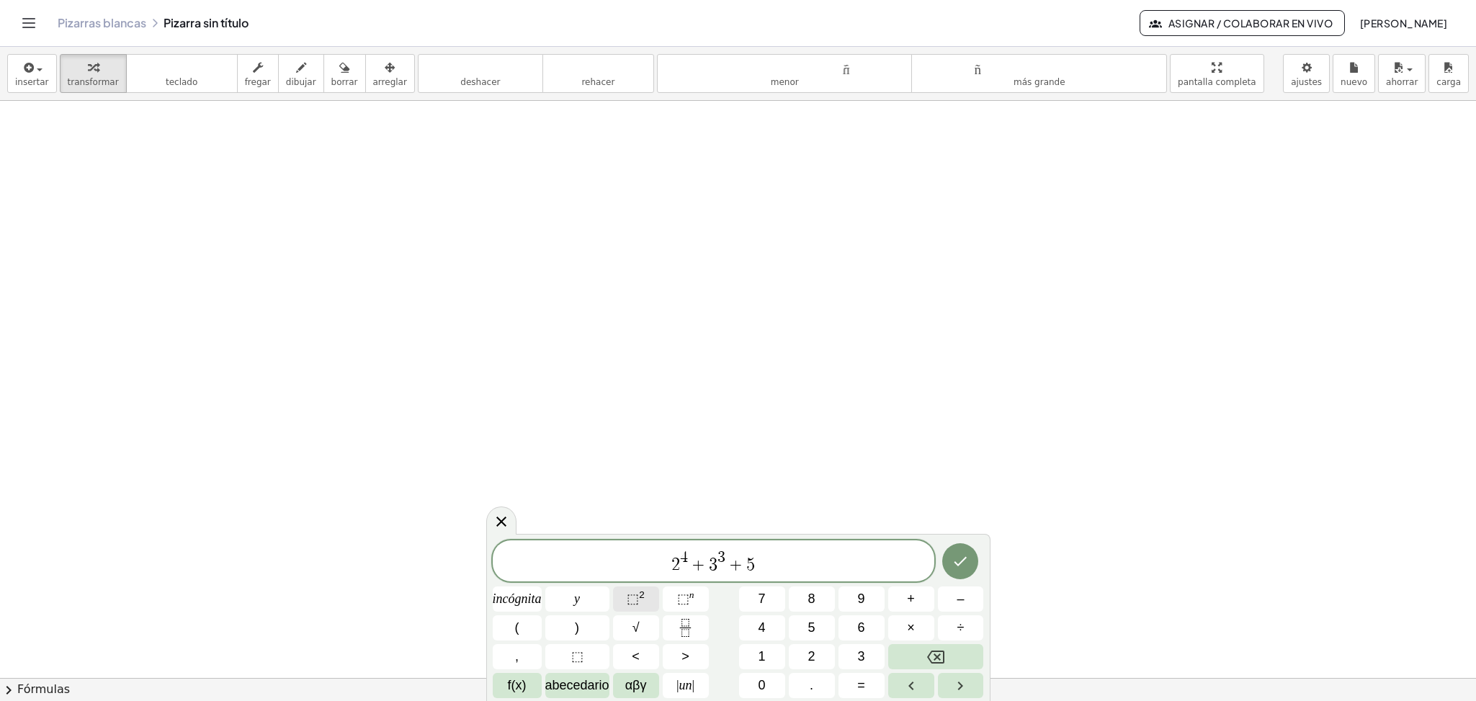
click at [643, 588] on button "⬚ 2" at bounding box center [636, 598] width 46 height 25
click at [953, 562] on icon "Hecho" at bounding box center [960, 560] width 17 height 17
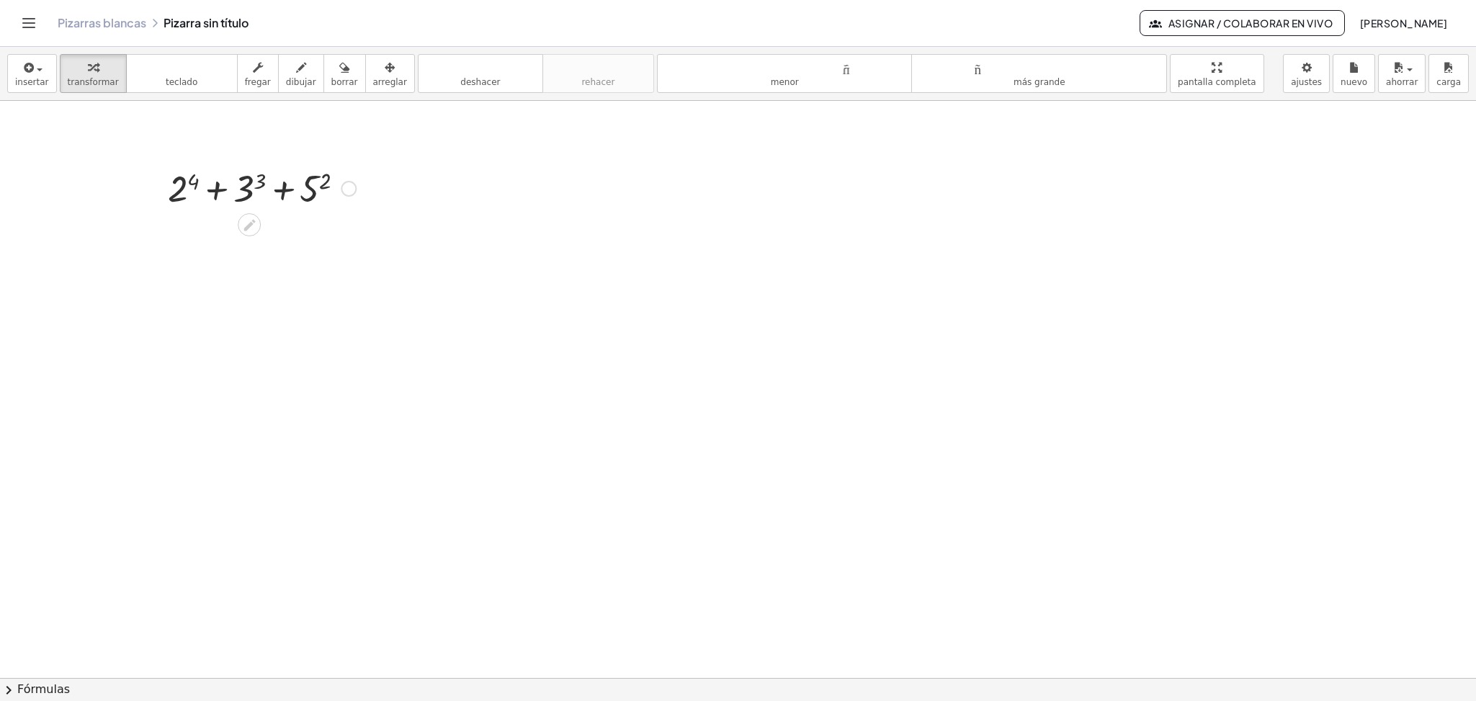
click at [192, 182] on div at bounding box center [262, 187] width 202 height 49
click at [255, 238] on div at bounding box center [261, 236] width 203 height 49
click at [255, 238] on div at bounding box center [261, 236] width 207 height 49
click at [327, 238] on div at bounding box center [261, 236] width 207 height 49
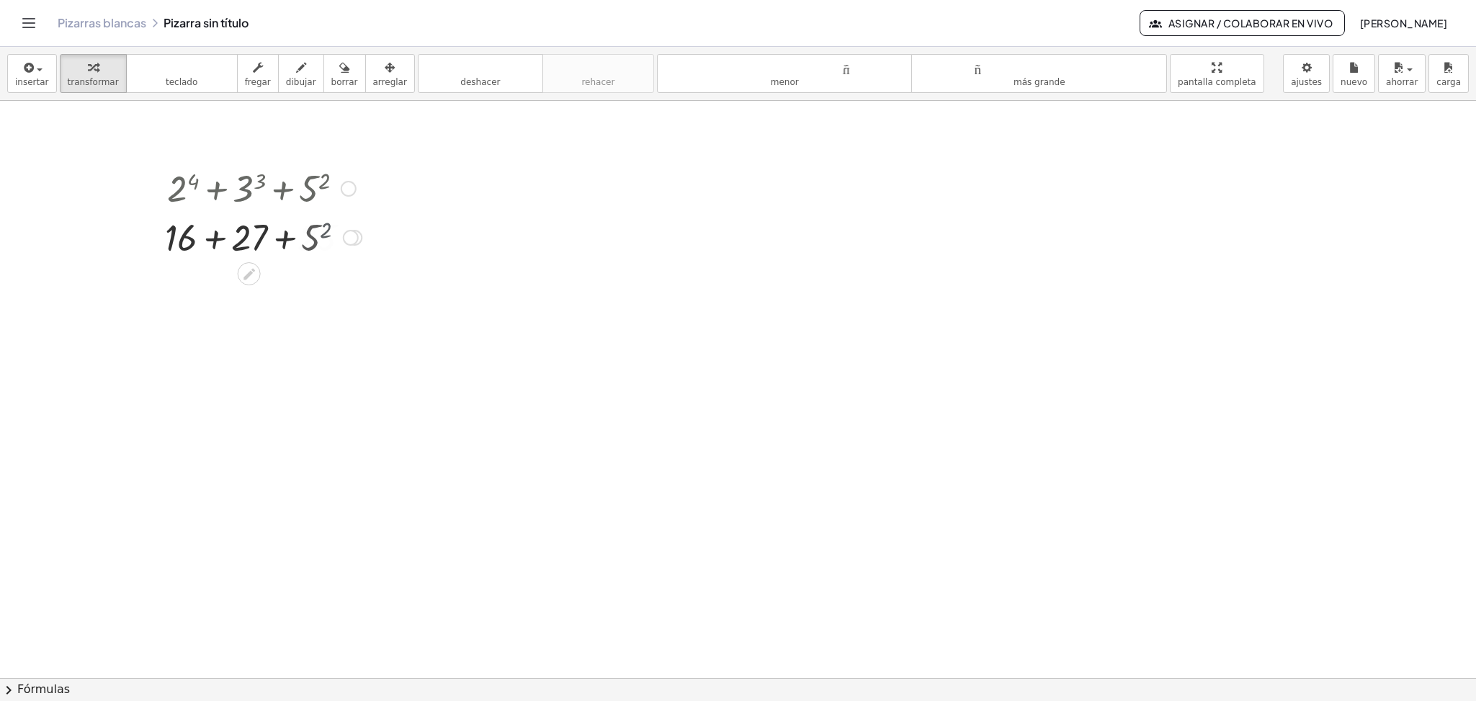
click at [327, 238] on div at bounding box center [261, 236] width 215 height 49
click at [305, 256] on div at bounding box center [261, 236] width 215 height 49
click at [34, 70] on span "button" at bounding box center [35, 69] width 3 height 10
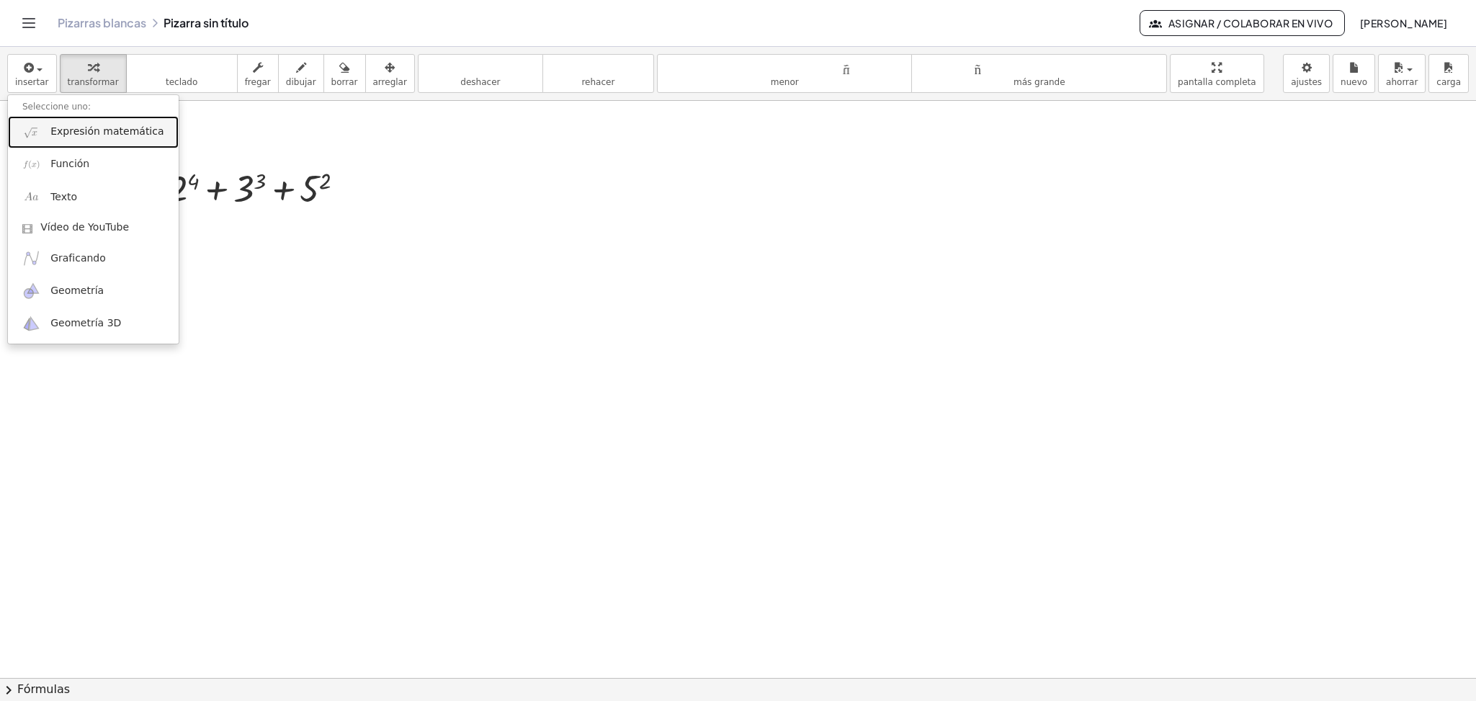
click at [71, 137] on font "Expresión matemática" at bounding box center [106, 131] width 113 height 12
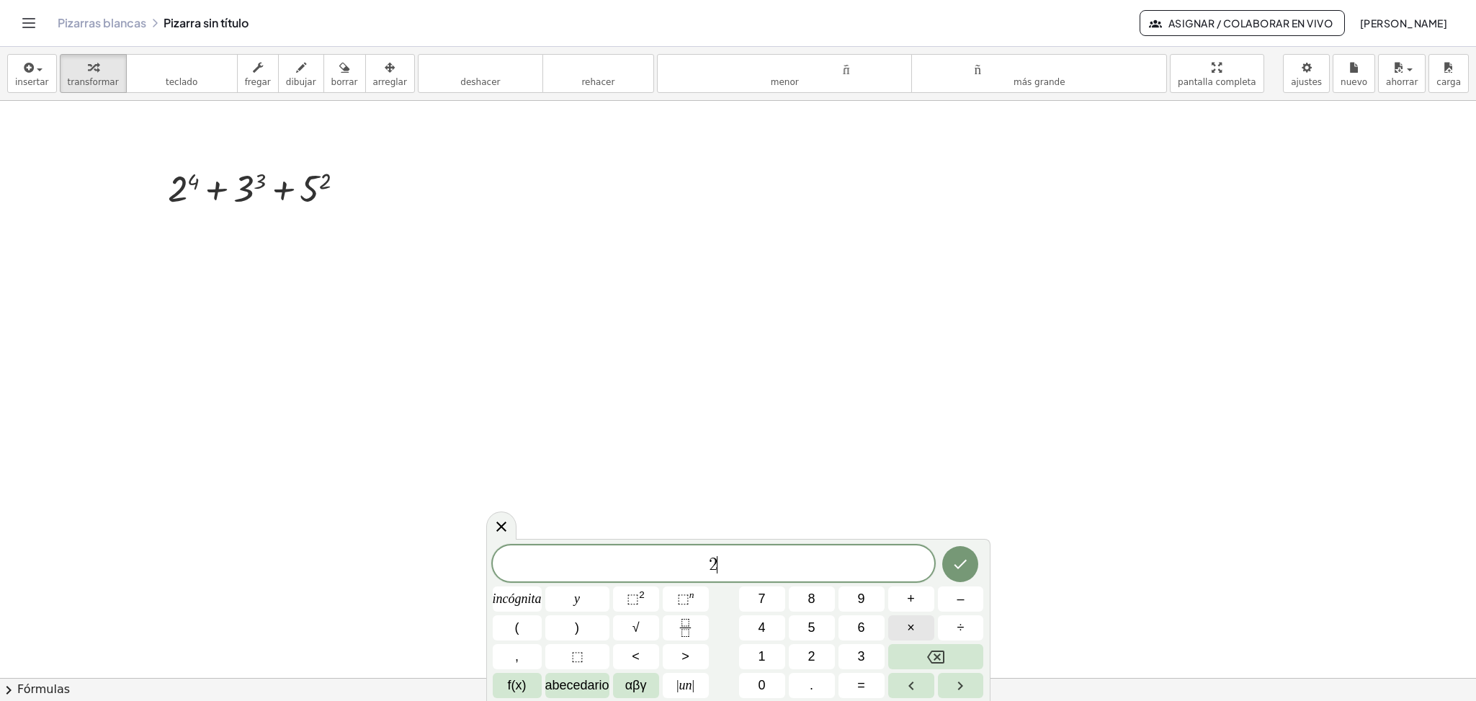
click at [910, 631] on font "×" at bounding box center [911, 627] width 8 height 14
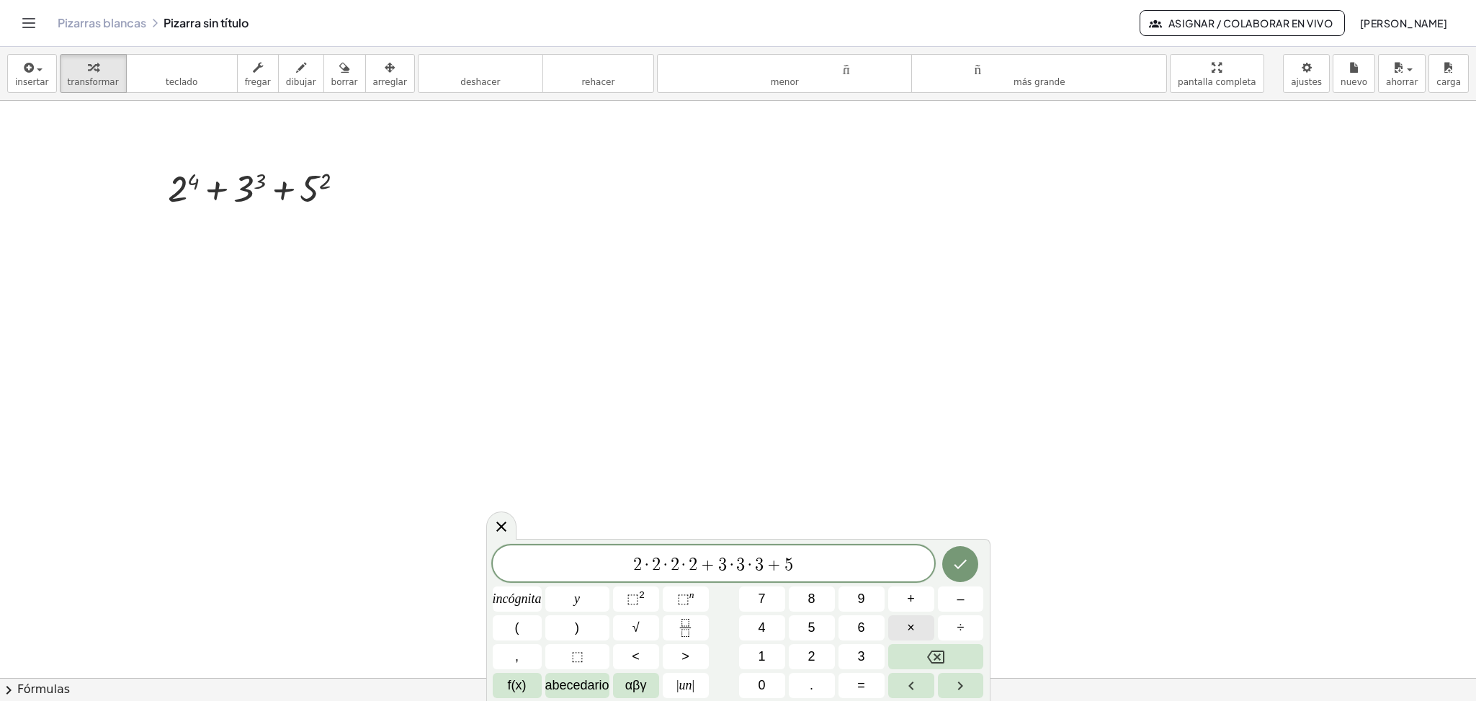
click at [910, 631] on font "×" at bounding box center [911, 627] width 8 height 14
click at [964, 565] on icon "Hecho" at bounding box center [960, 563] width 17 height 17
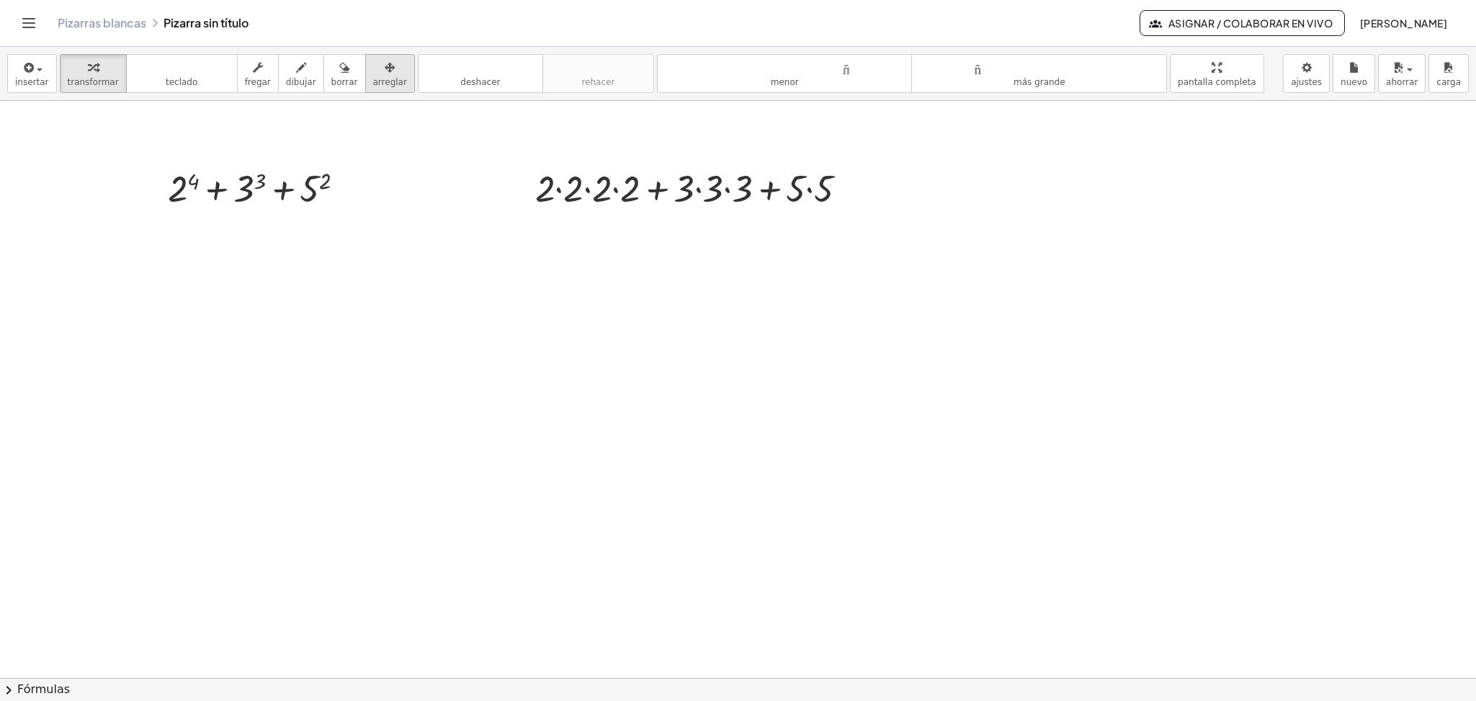
click at [373, 77] on font "arreglar" at bounding box center [390, 82] width 34 height 10
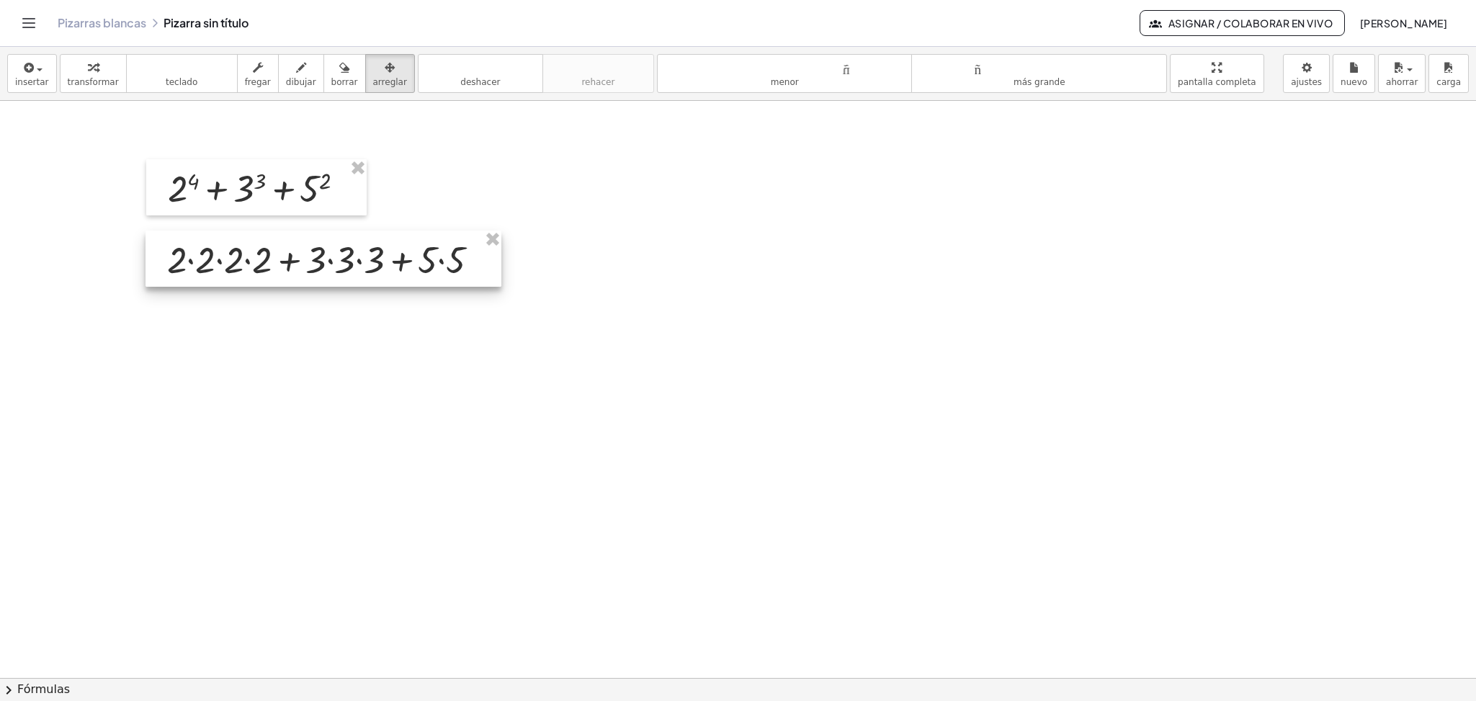
drag, startPoint x: 649, startPoint y: 194, endPoint x: 282, endPoint y: 267, distance: 374.4
click at [282, 267] on div at bounding box center [324, 259] width 356 height 56
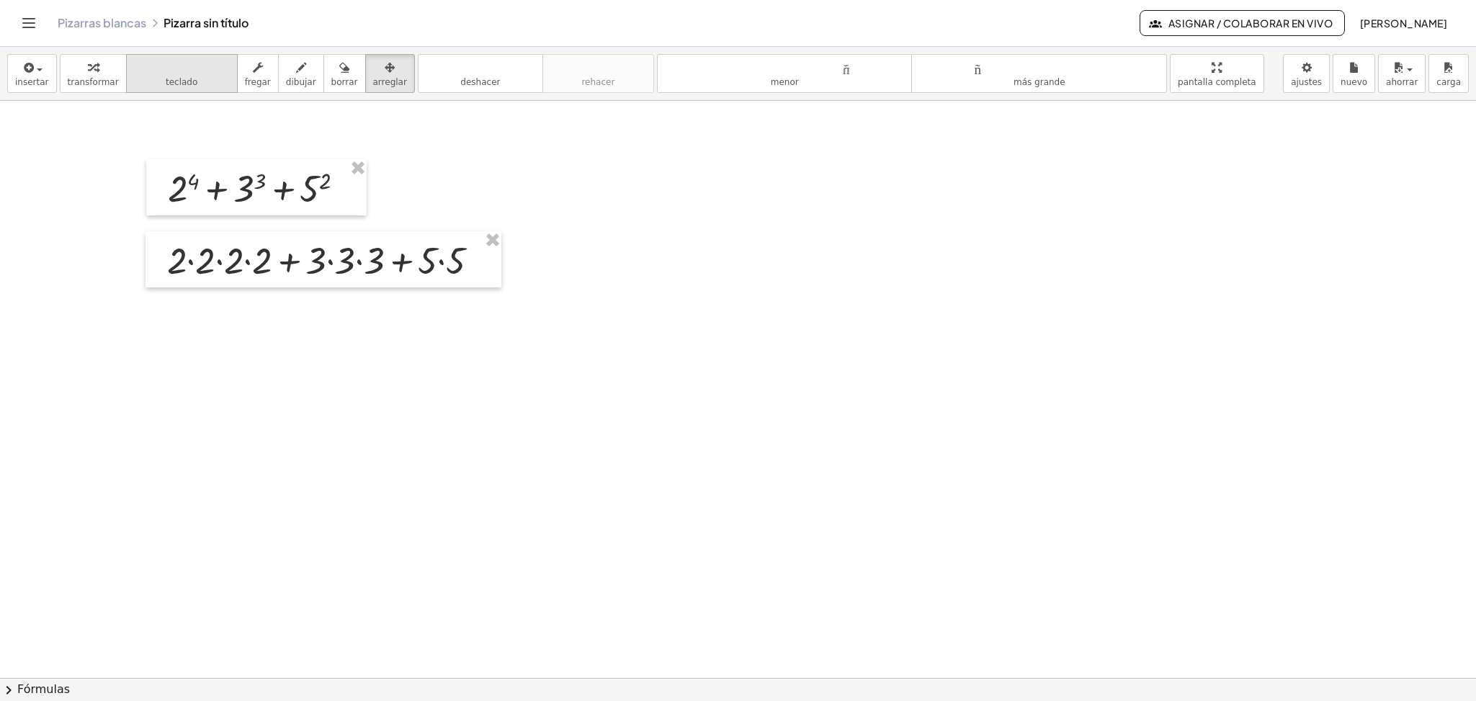
click at [177, 79] on font "teclado" at bounding box center [182, 82] width 32 height 10
click at [28, 76] on icon "button" at bounding box center [28, 67] width 13 height 17
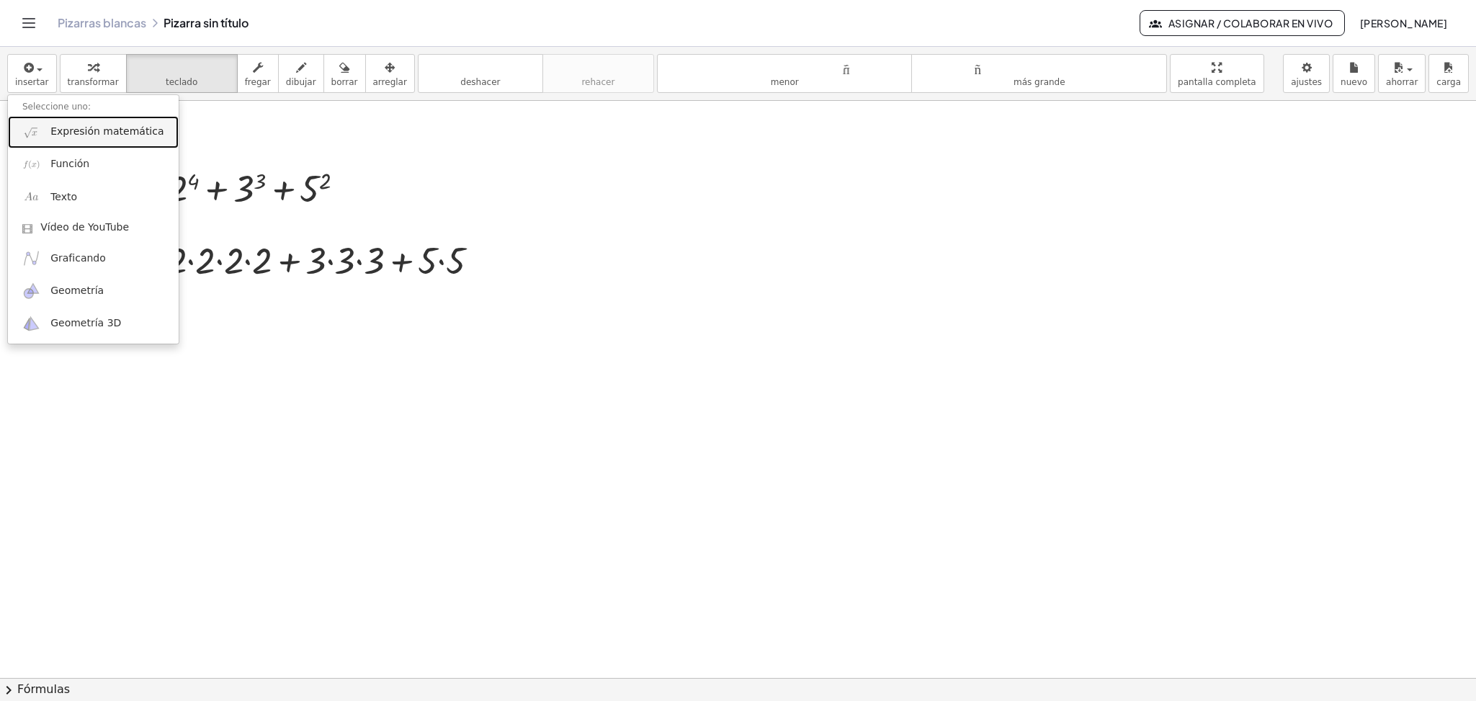
click at [56, 137] on font "Expresión matemática" at bounding box center [106, 131] width 113 height 12
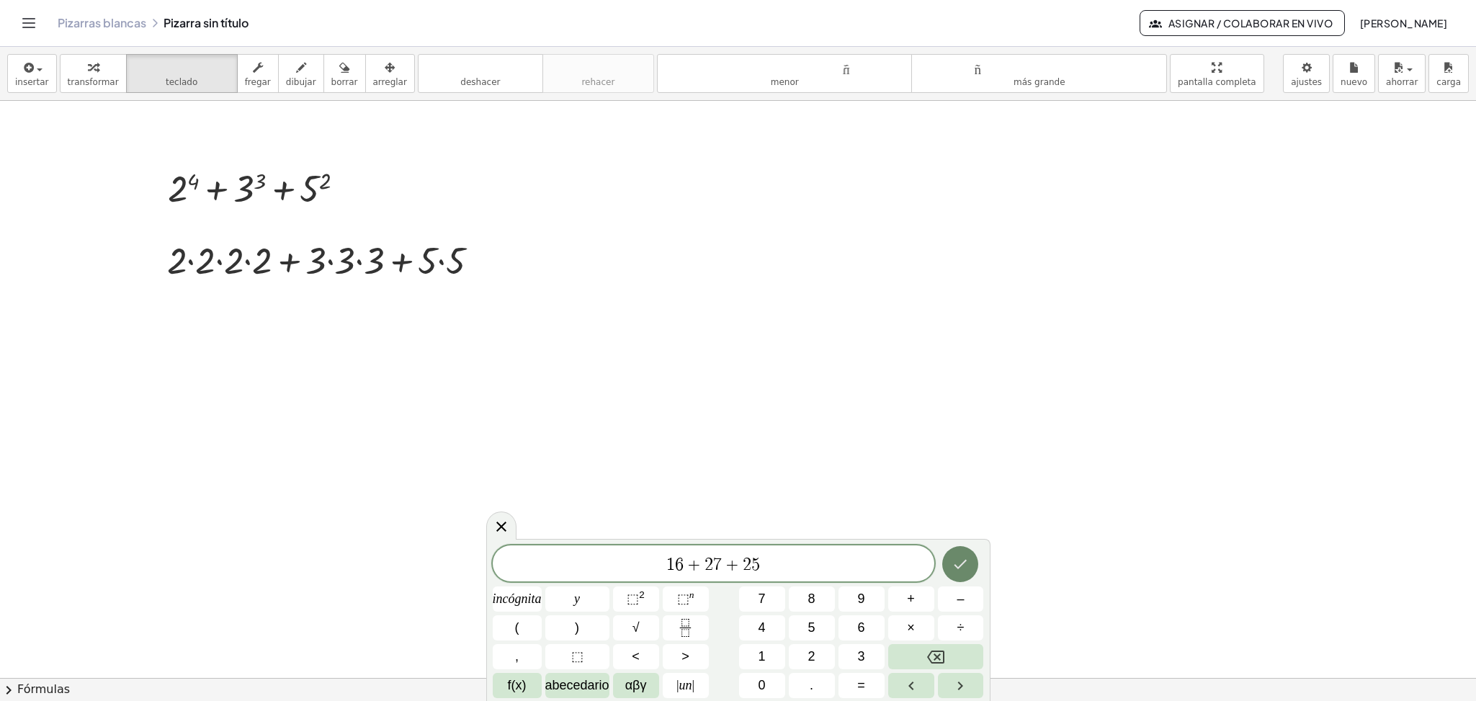
click at [960, 570] on icon "Hecho" at bounding box center [960, 563] width 17 height 17
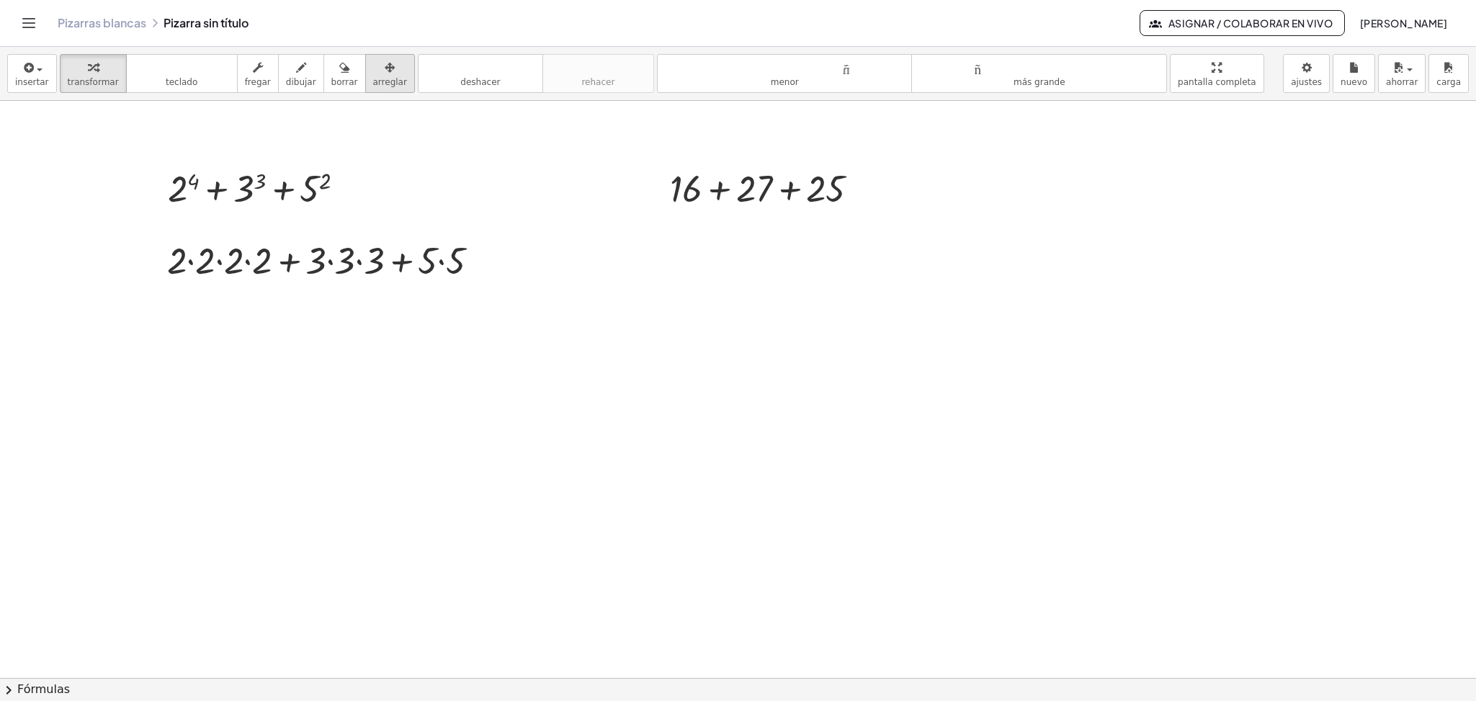
click at [385, 70] on icon "button" at bounding box center [390, 67] width 10 height 17
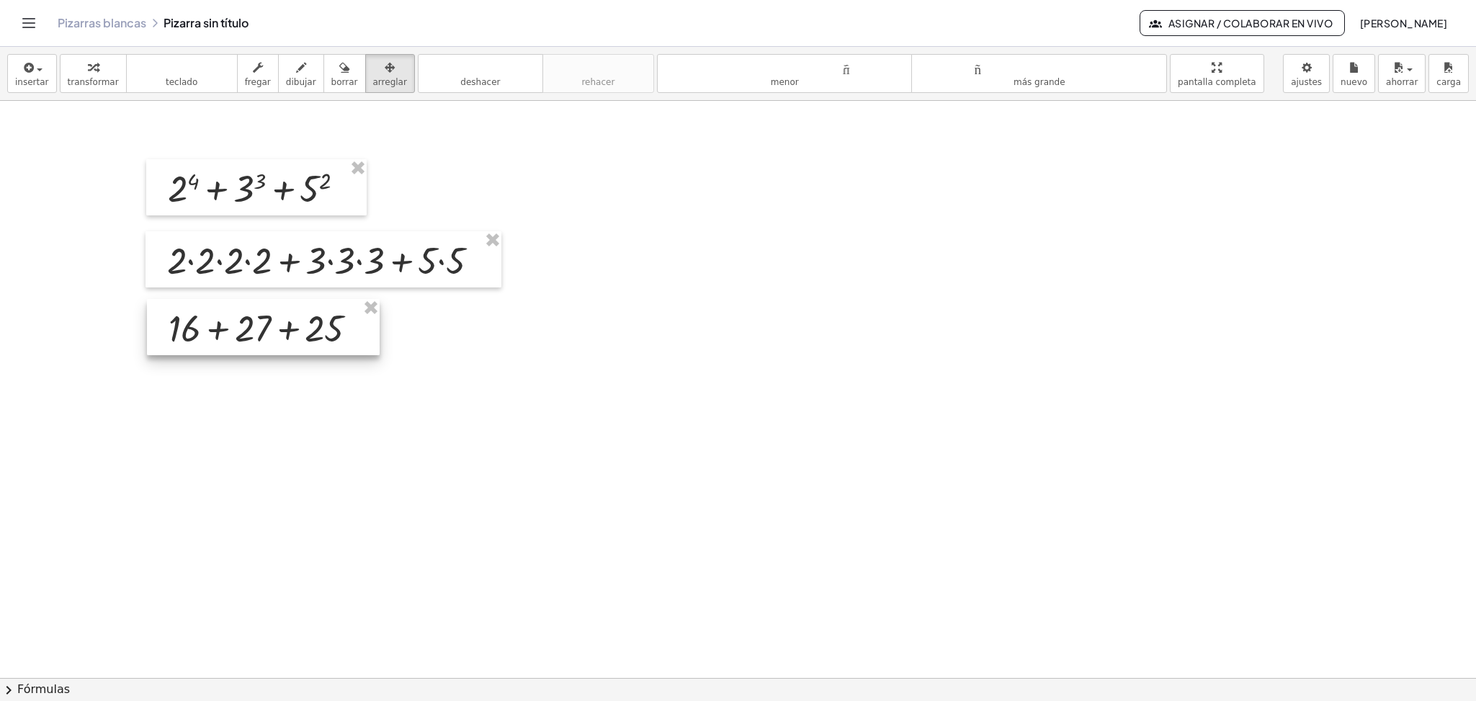
drag, startPoint x: 755, startPoint y: 189, endPoint x: 254, endPoint y: 331, distance: 521.0
click at [254, 331] on div at bounding box center [263, 327] width 233 height 56
click at [184, 78] on font "teclado" at bounding box center [182, 82] width 32 height 10
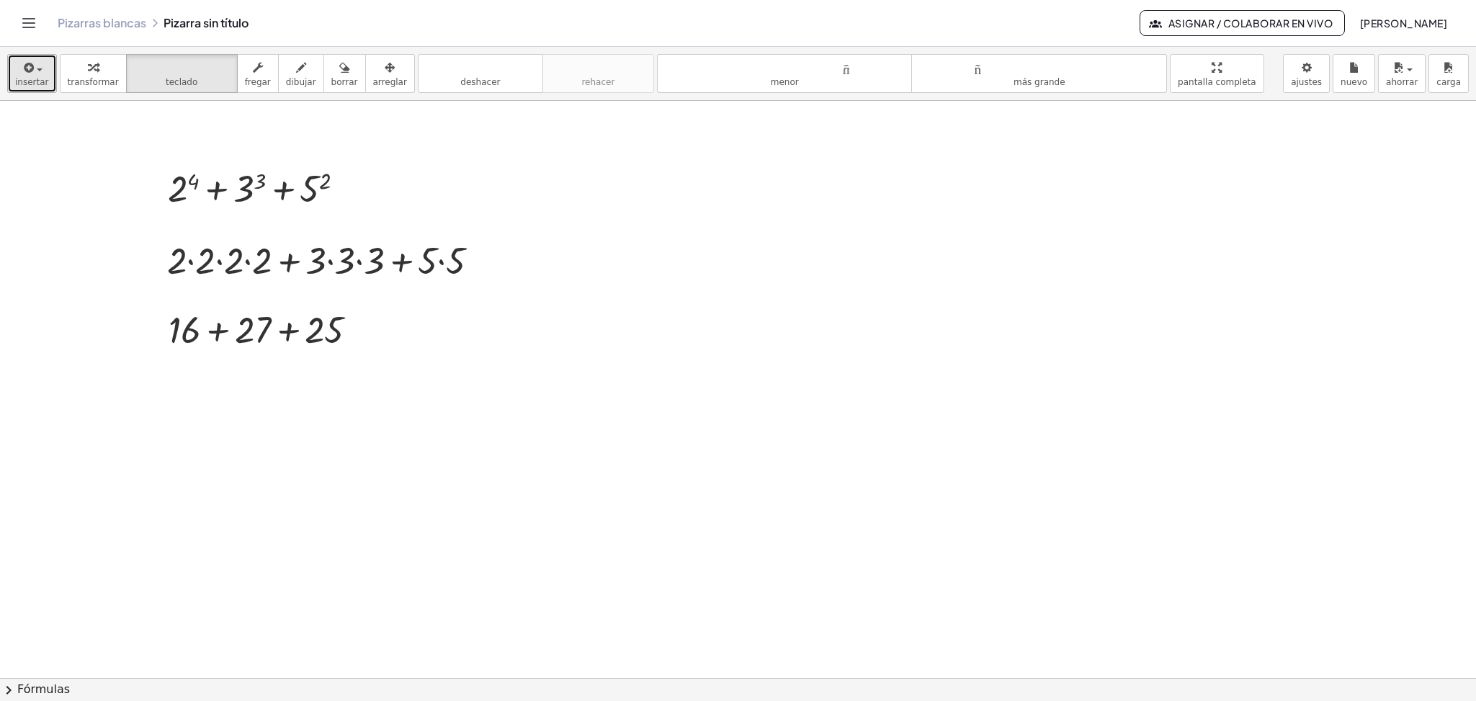
click at [22, 65] on icon "button" at bounding box center [28, 67] width 13 height 17
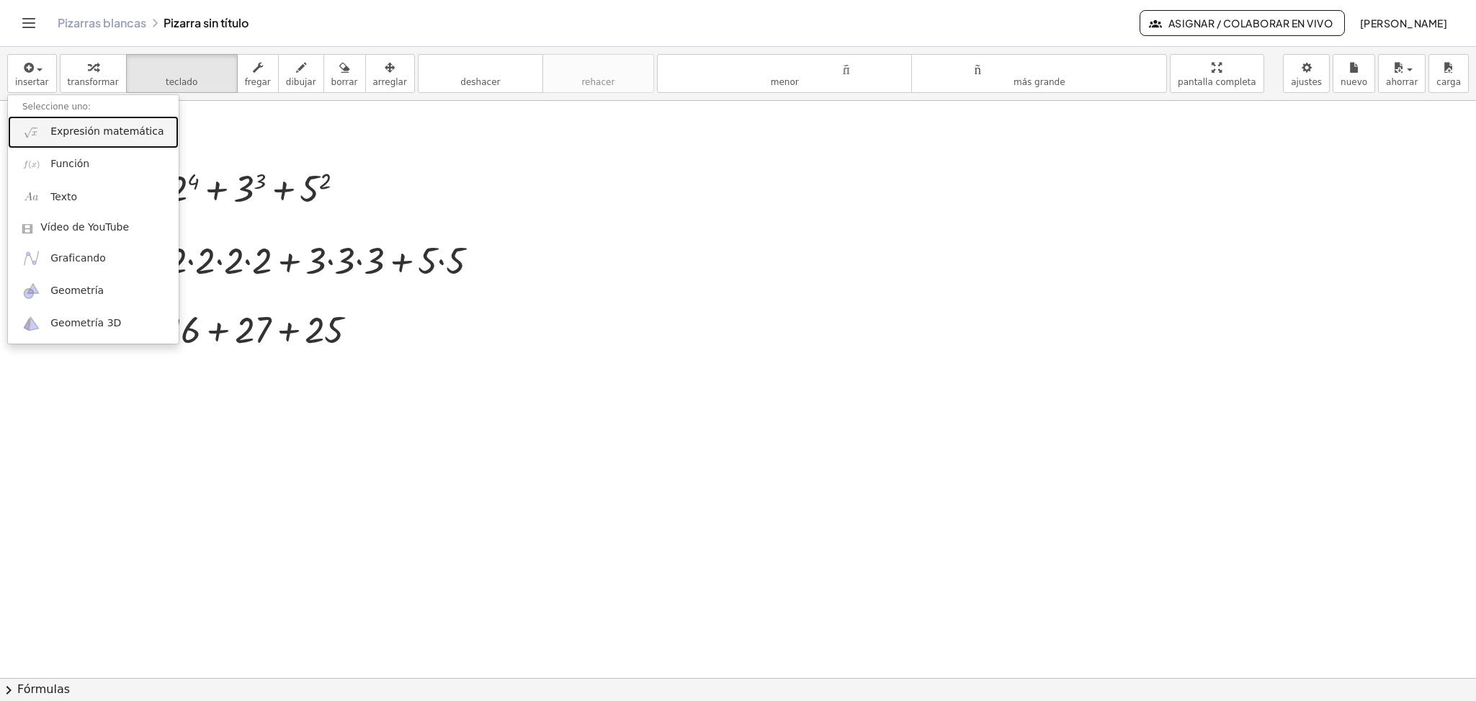
click at [78, 132] on font "Expresión matemática" at bounding box center [106, 131] width 113 height 12
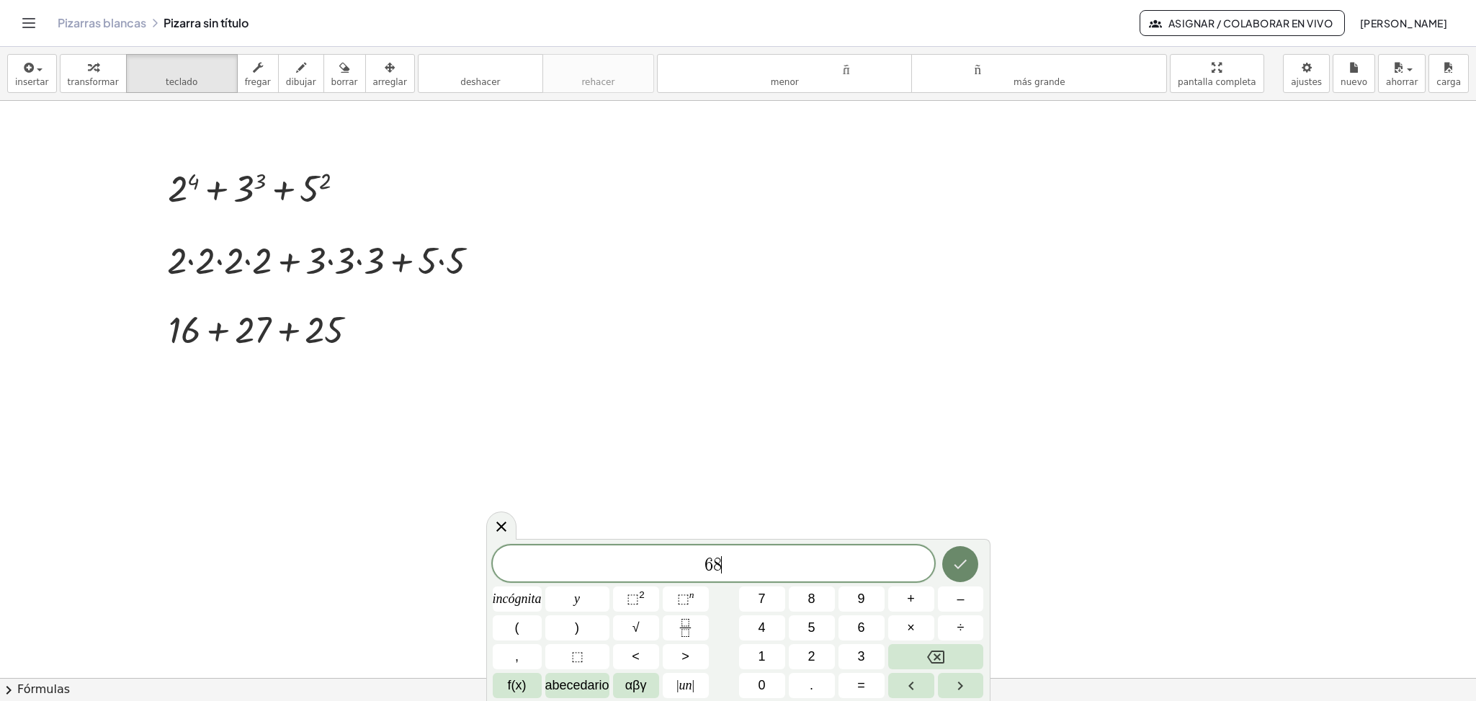
click at [966, 556] on icon "Hecho" at bounding box center [960, 563] width 17 height 17
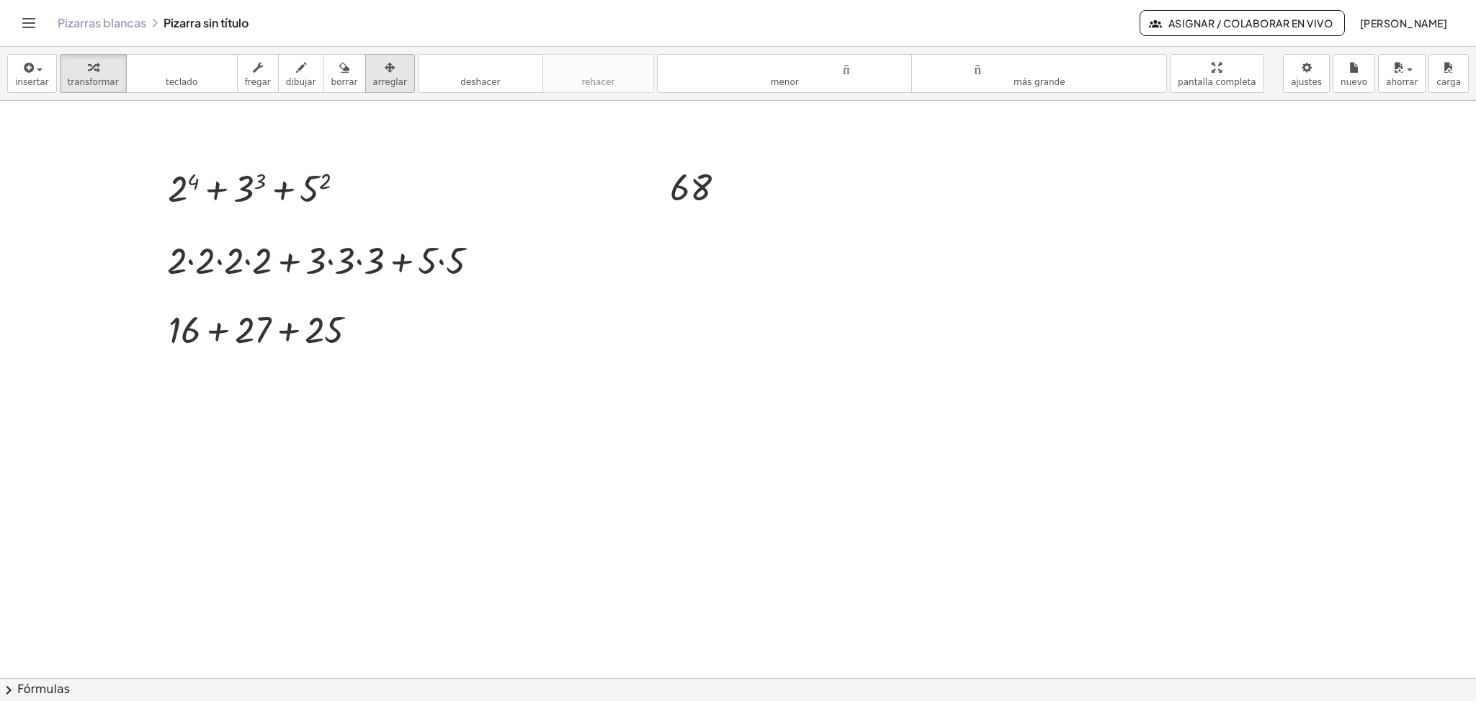
click at [383, 65] on div "button" at bounding box center [390, 66] width 34 height 17
drag, startPoint x: 677, startPoint y: 188, endPoint x: 176, endPoint y: 388, distance: 539.6
click at [176, 388] on div at bounding box center [195, 386] width 99 height 55
click at [173, 80] on font "teclado" at bounding box center [182, 82] width 32 height 10
